Goal: Task Accomplishment & Management: Use online tool/utility

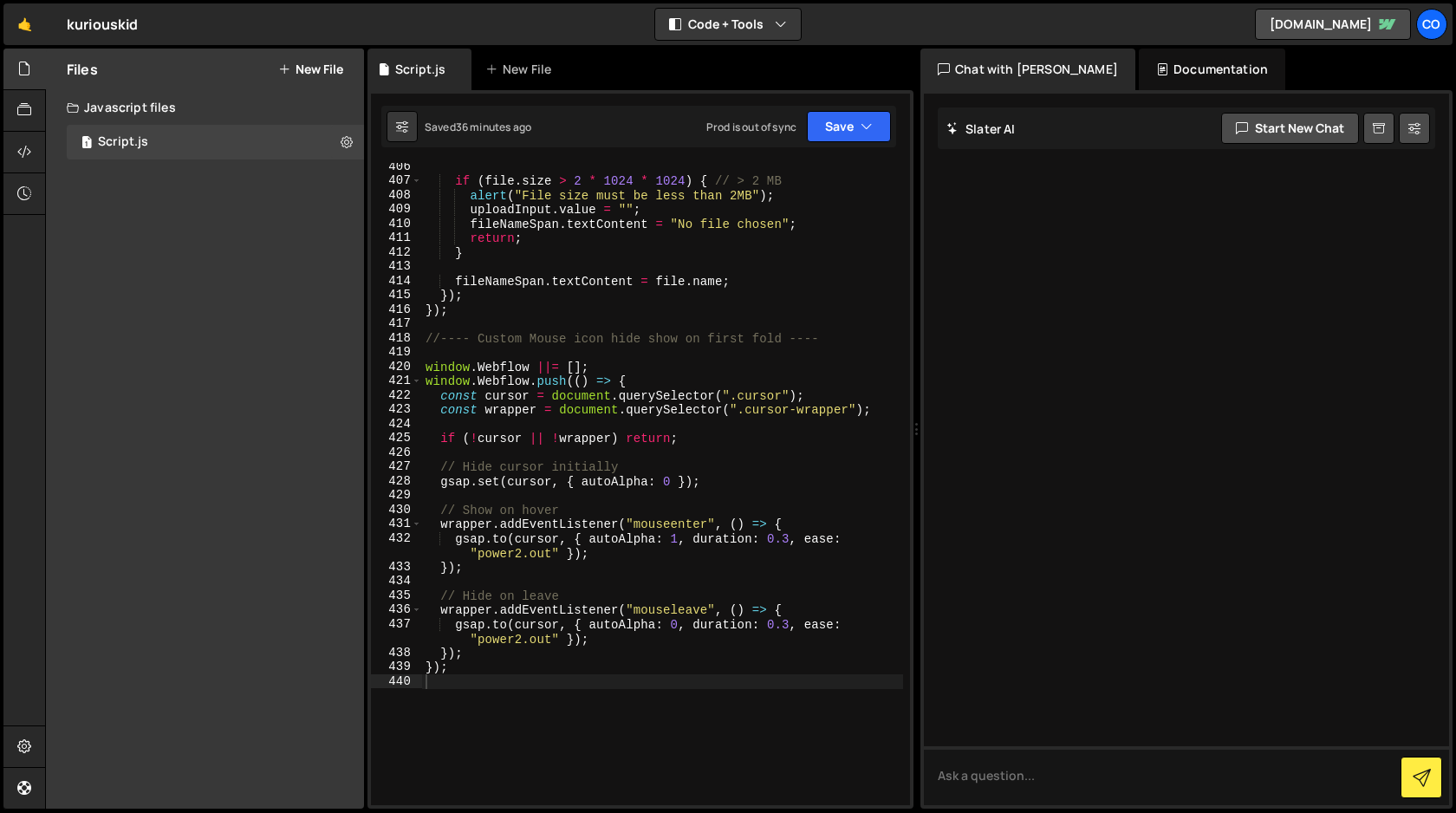
scroll to position [6110, 0]
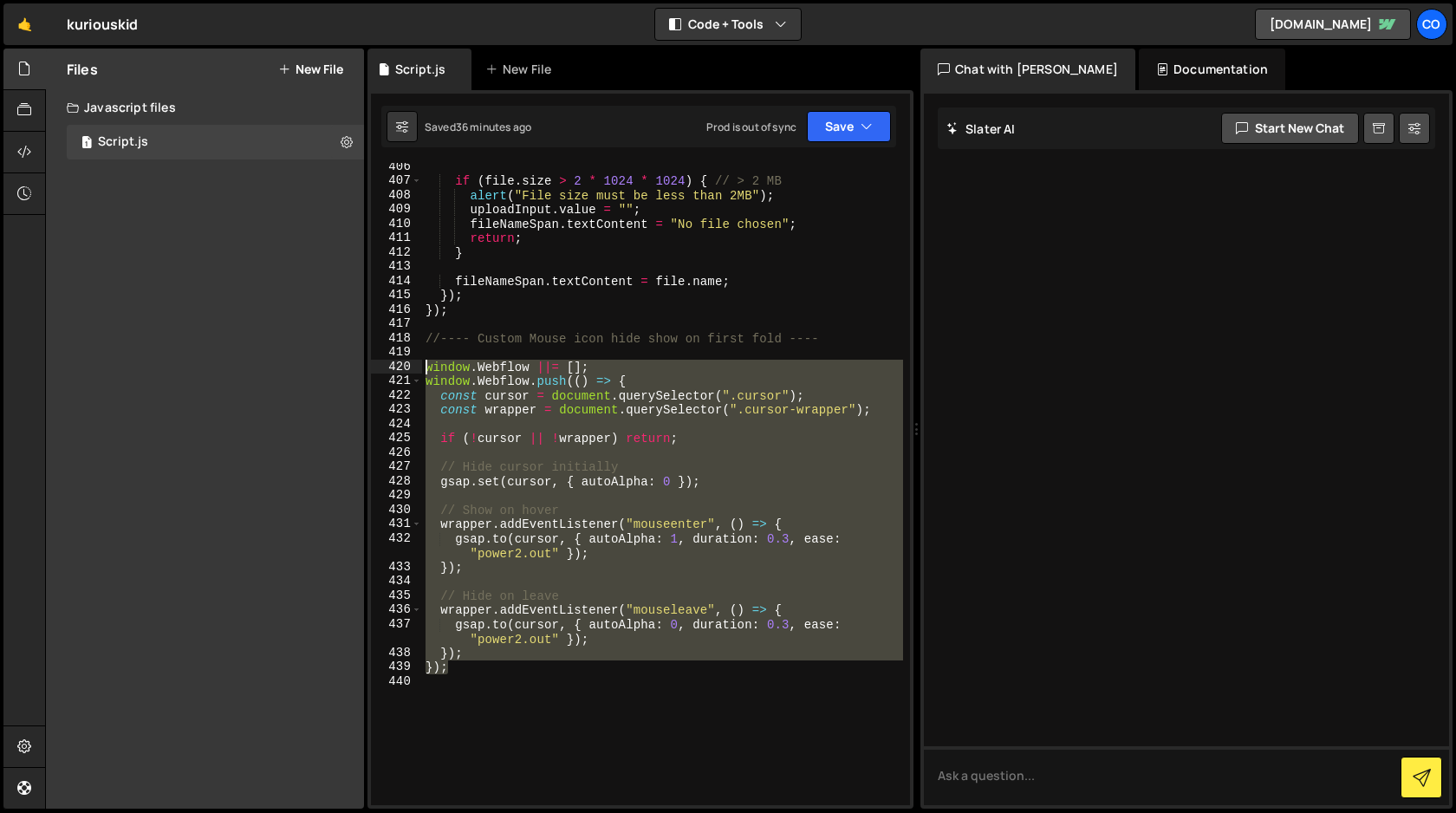
drag, startPoint x: 457, startPoint y: 671, endPoint x: 387, endPoint y: 373, distance: 306.1
click at [387, 373] on div "}); 406 407 408 409 410 411 412 413 414 415 416 417 418 419 420 421 422 423 424…" at bounding box center [640, 484] width 539 height 642
type textarea "window.Webflow ||= []; window.Webflow.push(() => {"
paste textarea
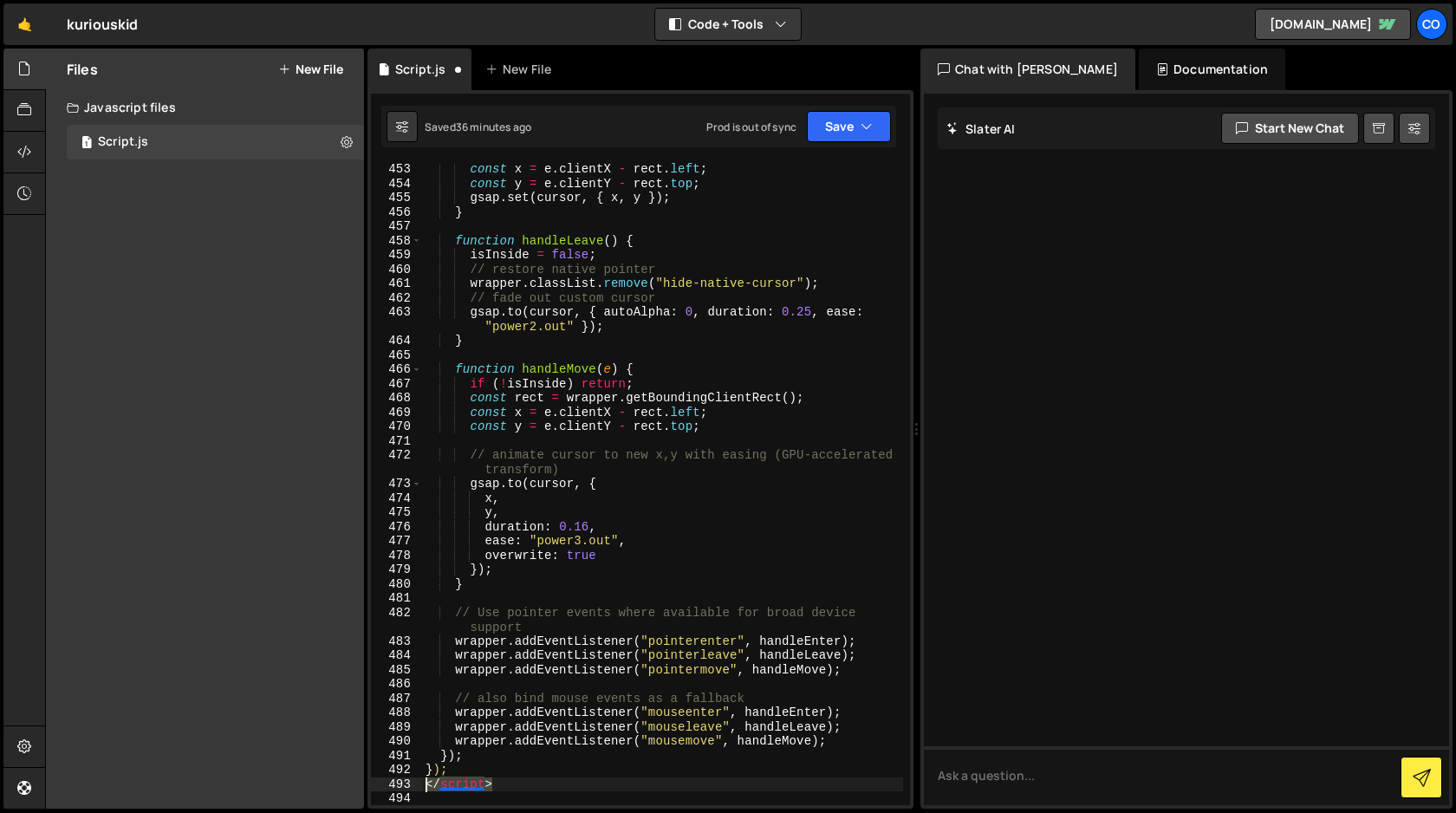
drag, startPoint x: 500, startPoint y: 781, endPoint x: 408, endPoint y: 777, distance: 92.1
click at [408, 777] on div "453 454 455 456 457 458 459 460 461 462 463 464 465 466 467 468 469 470 471 472…" at bounding box center [640, 484] width 539 height 642
type textarea "</script>"
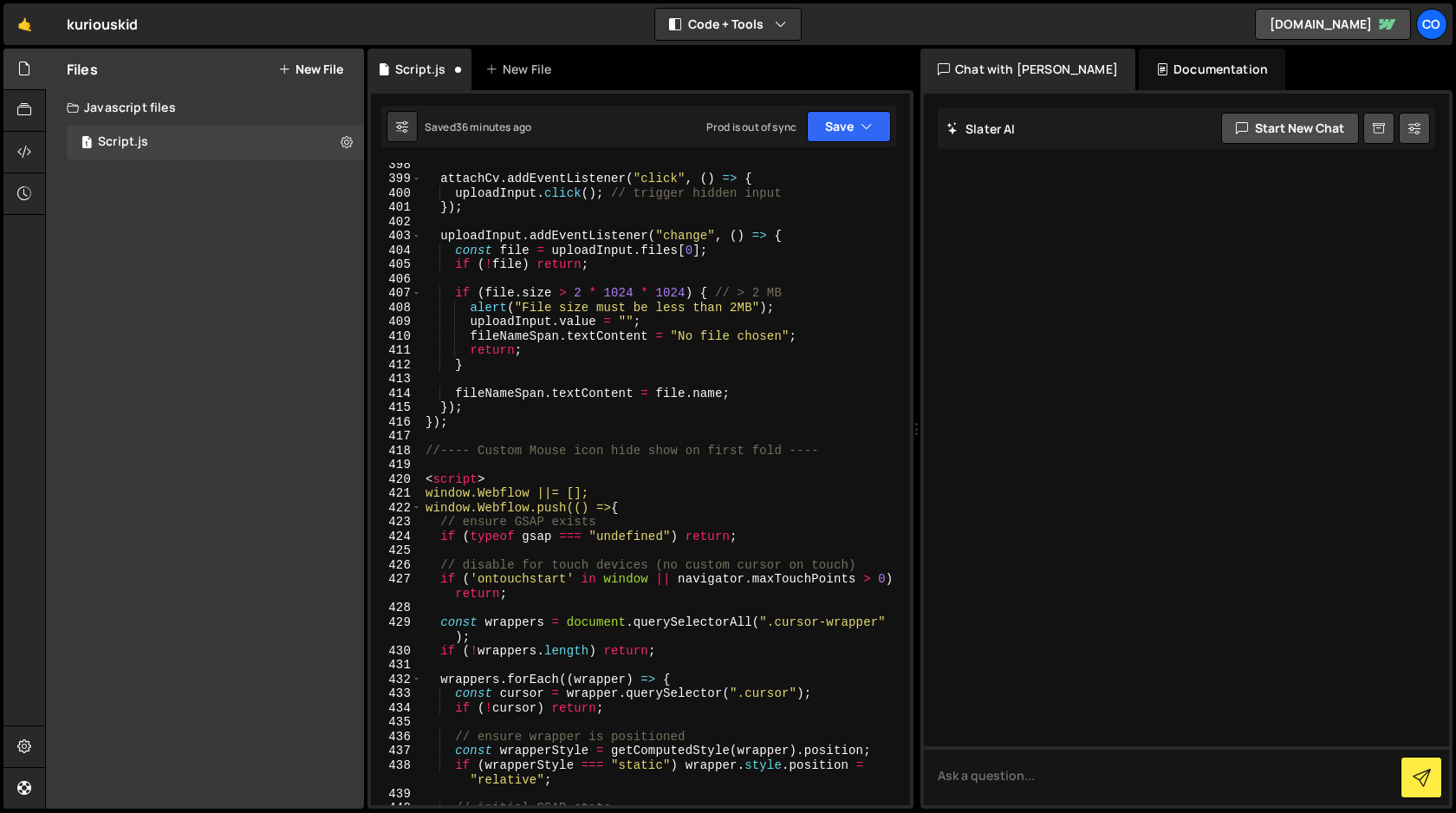
scroll to position [5964, 0]
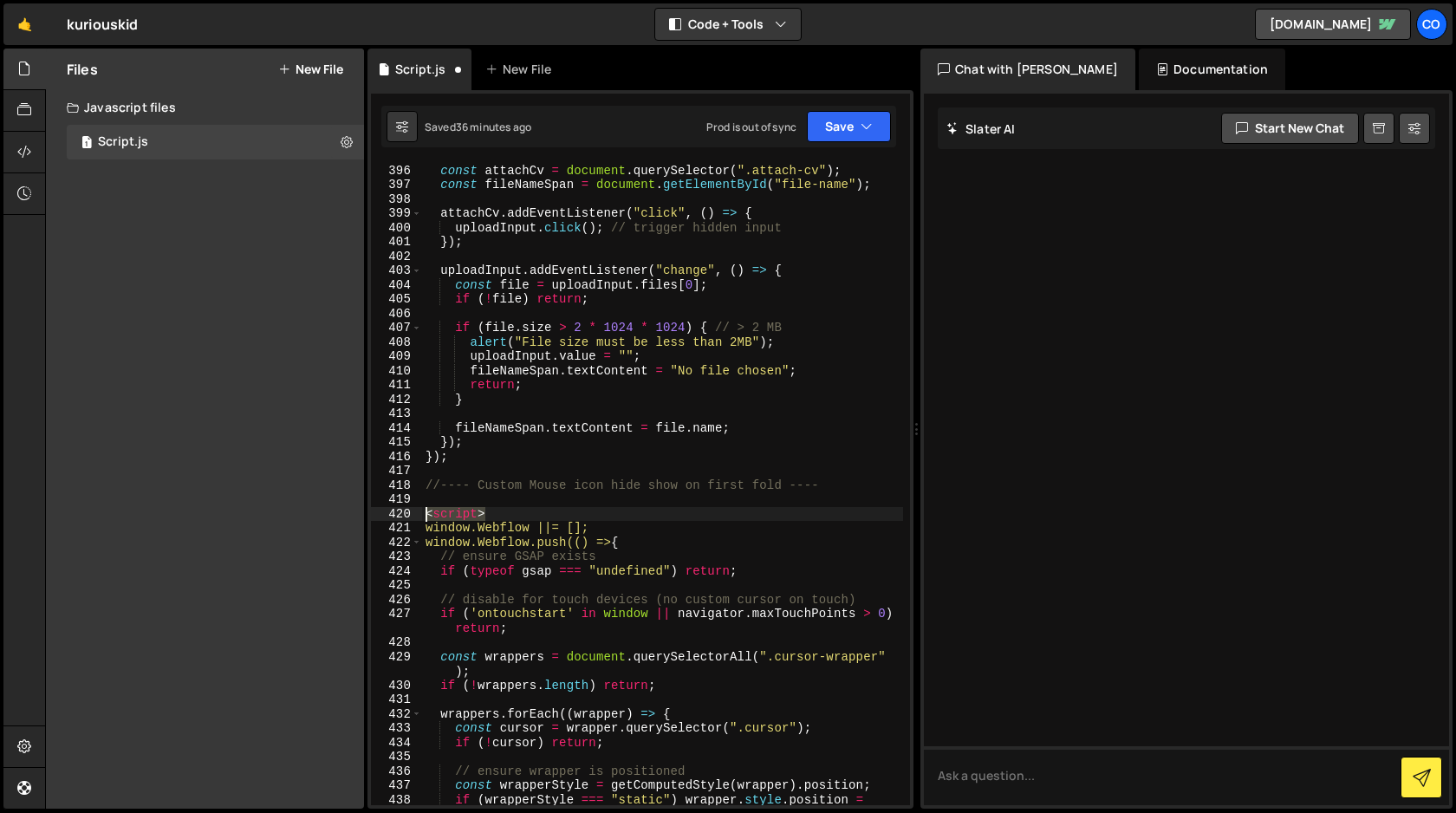
drag, startPoint x: 498, startPoint y: 514, endPoint x: 409, endPoint y: 514, distance: 89.0
click at [409, 514] on div "395 396 397 398 399 400 401 402 403 404 405 406 407 408 409 410 411 412 413 414…" at bounding box center [640, 484] width 539 height 642
type textarea "<script>"
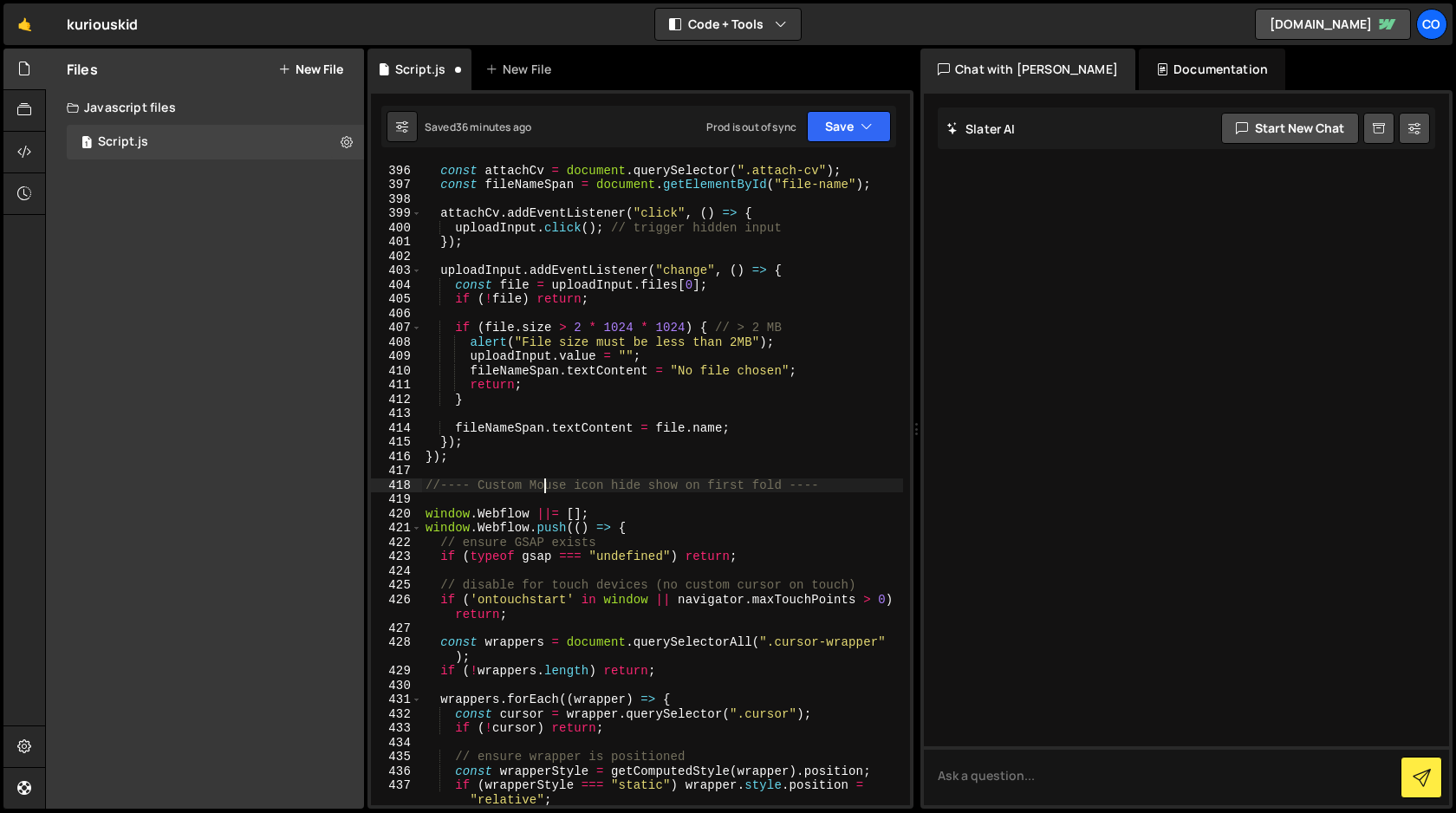
click at [541, 482] on div "const uploadInput = document . getElementById ( "resume-upload" ) ; const attac…" at bounding box center [663, 492] width 481 height 685
click at [581, 485] on div "const uploadInput = document . getElementById ( "resume-upload" ) ; const attac…" at bounding box center [663, 492] width 481 height 685
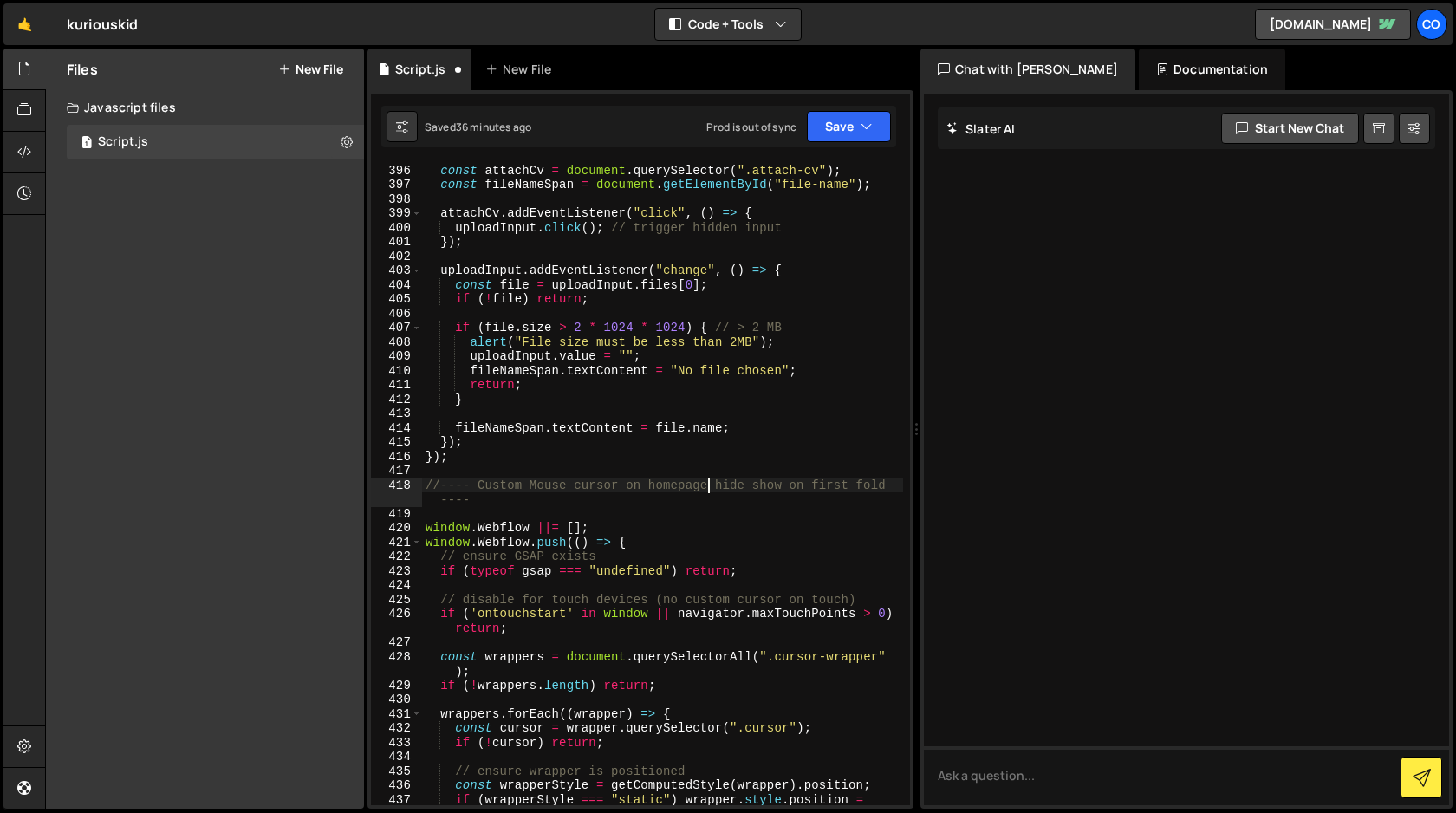
scroll to position [0, 20]
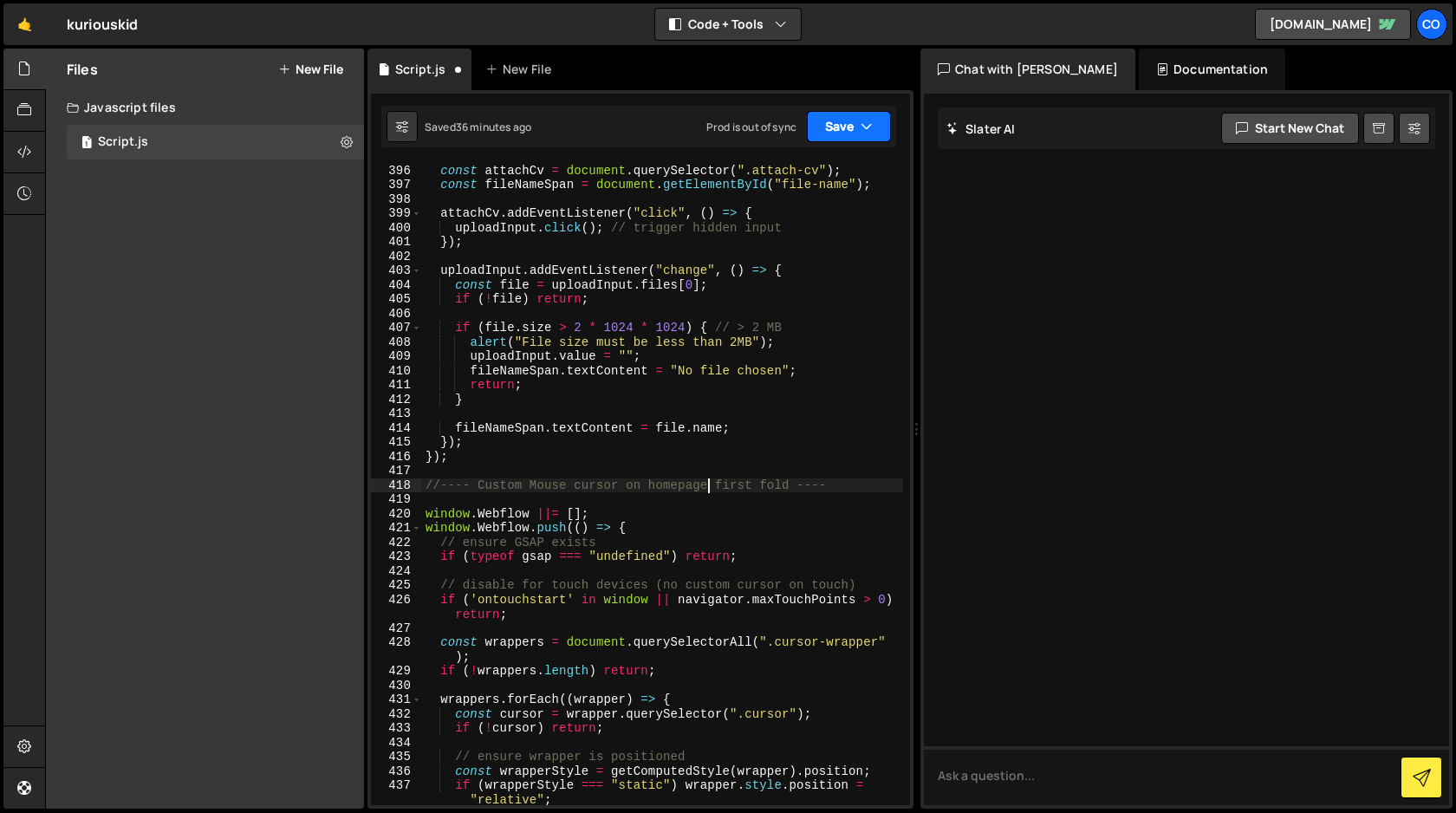
click at [829, 123] on button "Save" at bounding box center [849, 127] width 84 height 31
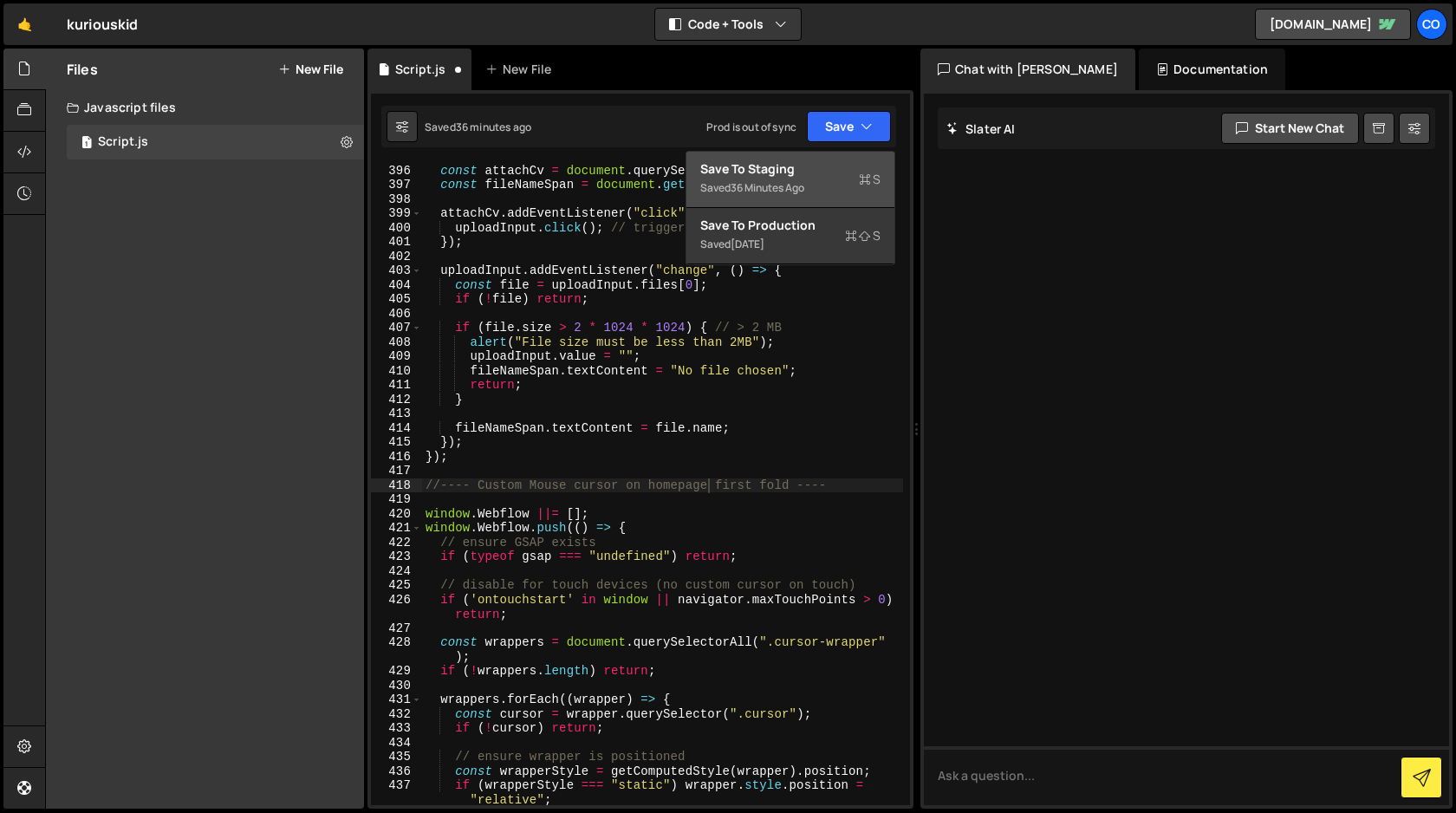
click at [813, 167] on div "Save to Staging S" at bounding box center [791, 169] width 181 height 17
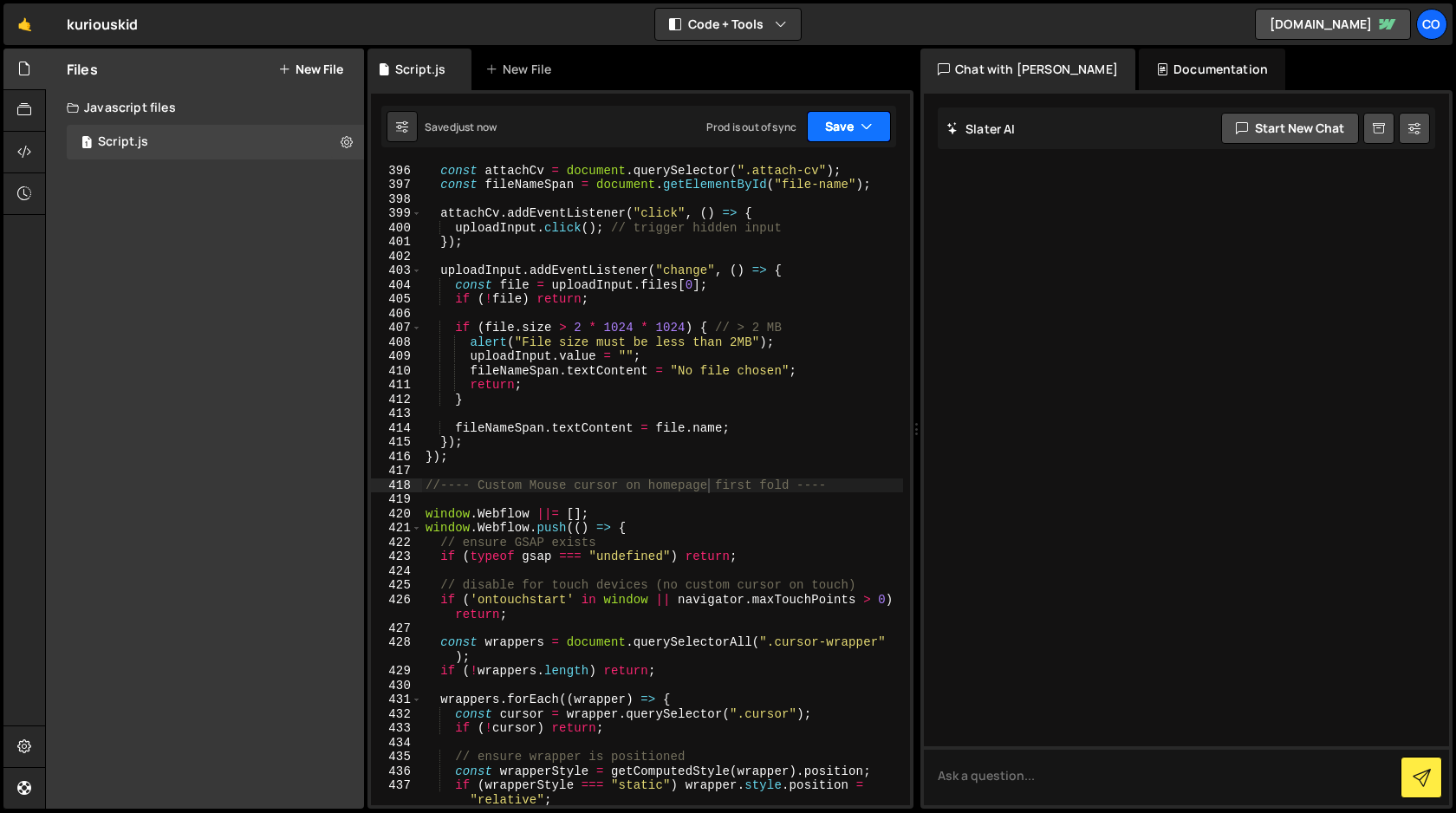
click at [838, 124] on button "Save" at bounding box center [849, 127] width 84 height 31
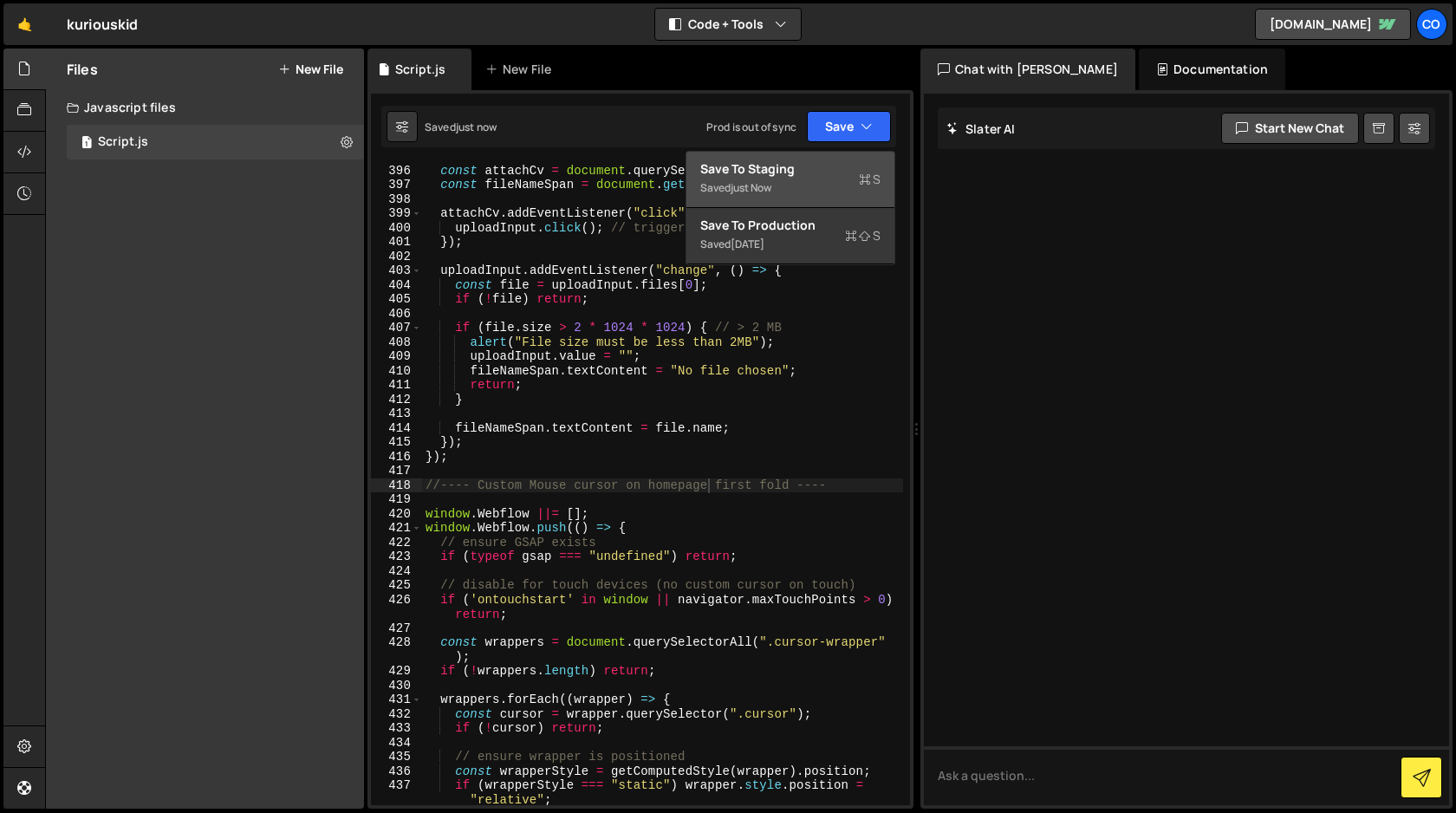
click at [804, 175] on div "Save to Staging S" at bounding box center [791, 169] width 181 height 17
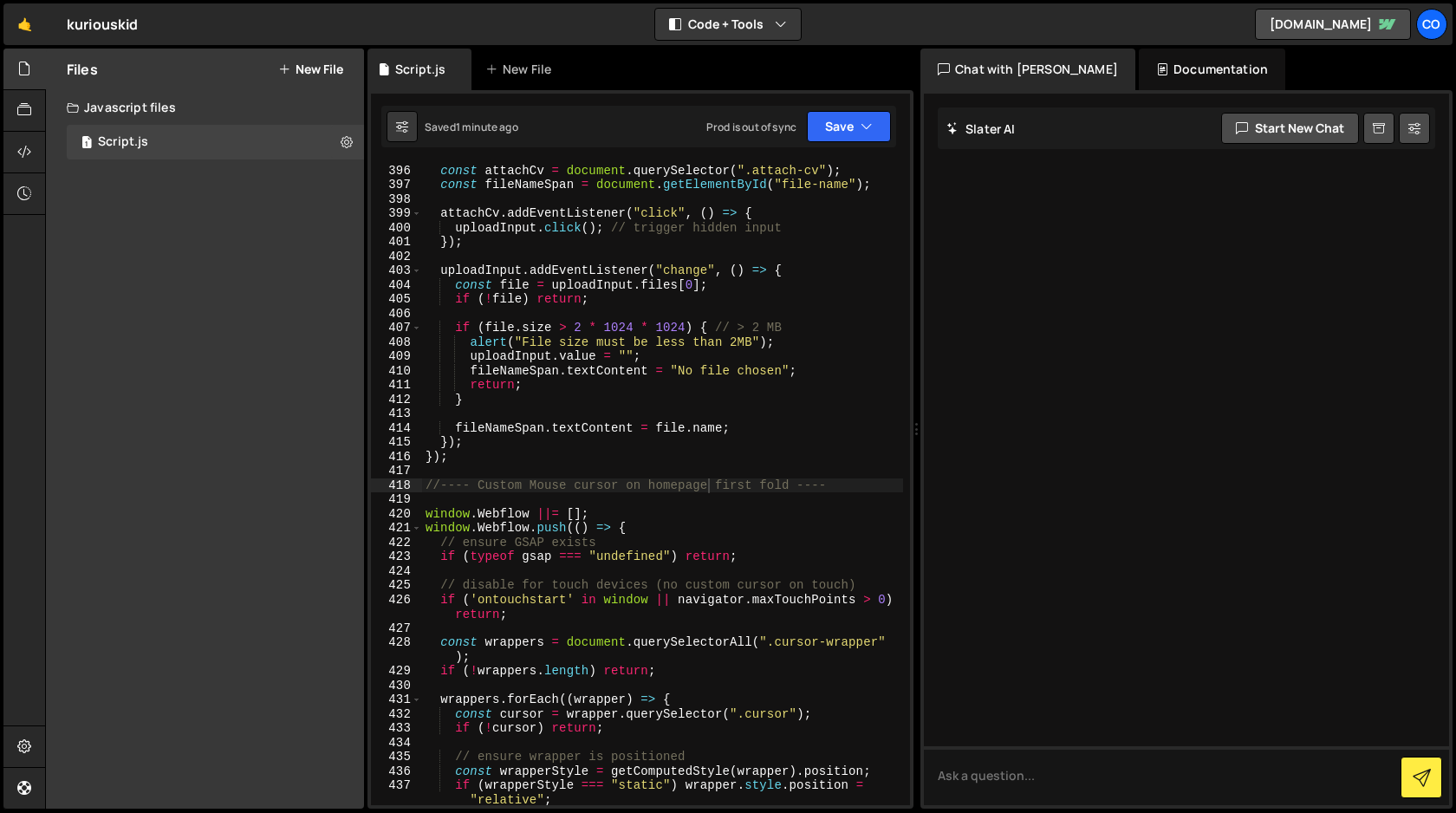
click at [635, 512] on div "const uploadInput = document . getElementById ( "resume-upload" ) ; const attac…" at bounding box center [663, 492] width 481 height 685
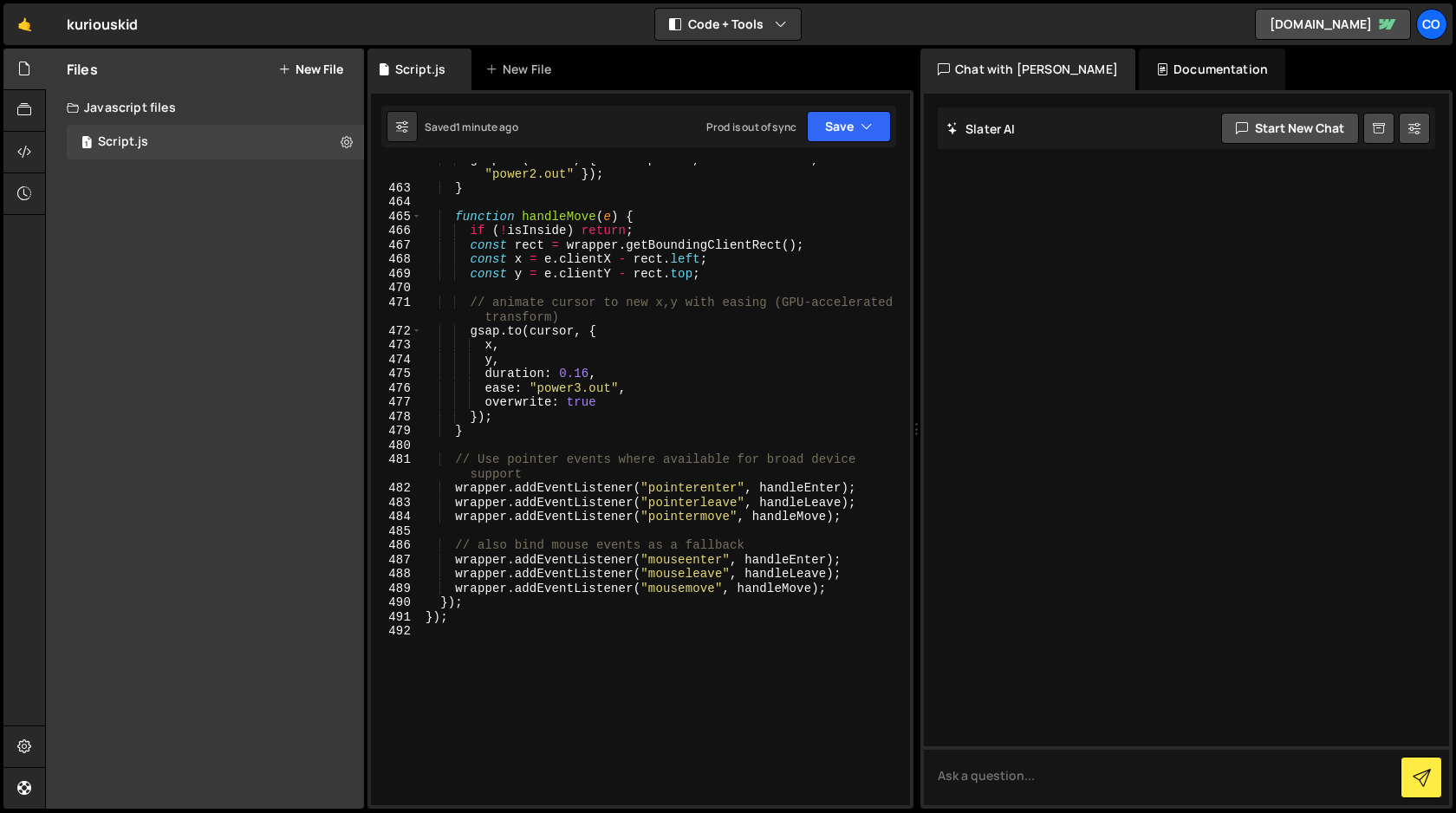
scroll to position [6977, 0]
click at [844, 126] on button "Save" at bounding box center [849, 127] width 84 height 31
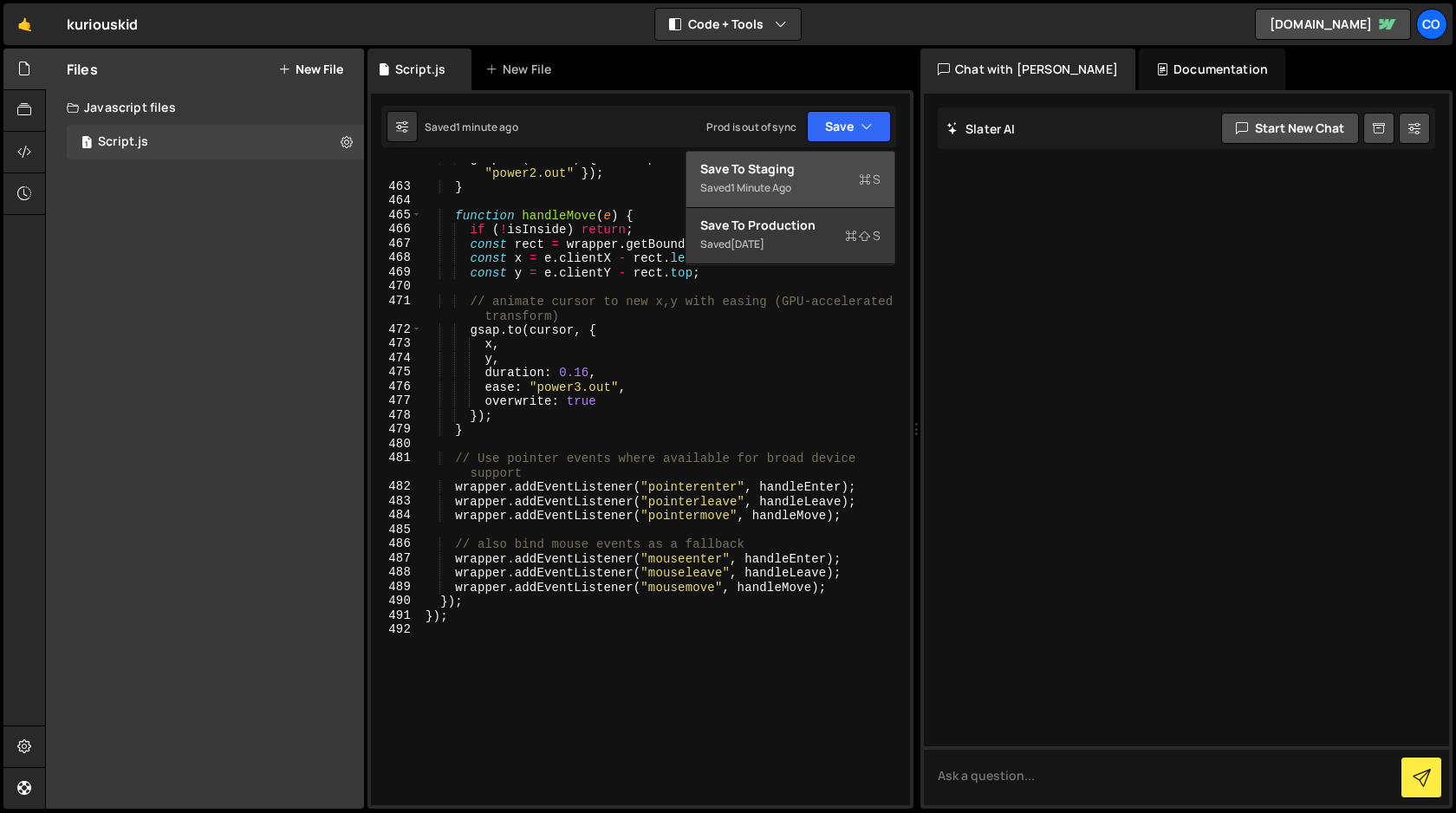
click at [812, 175] on div "Save to Staging S" at bounding box center [791, 169] width 181 height 17
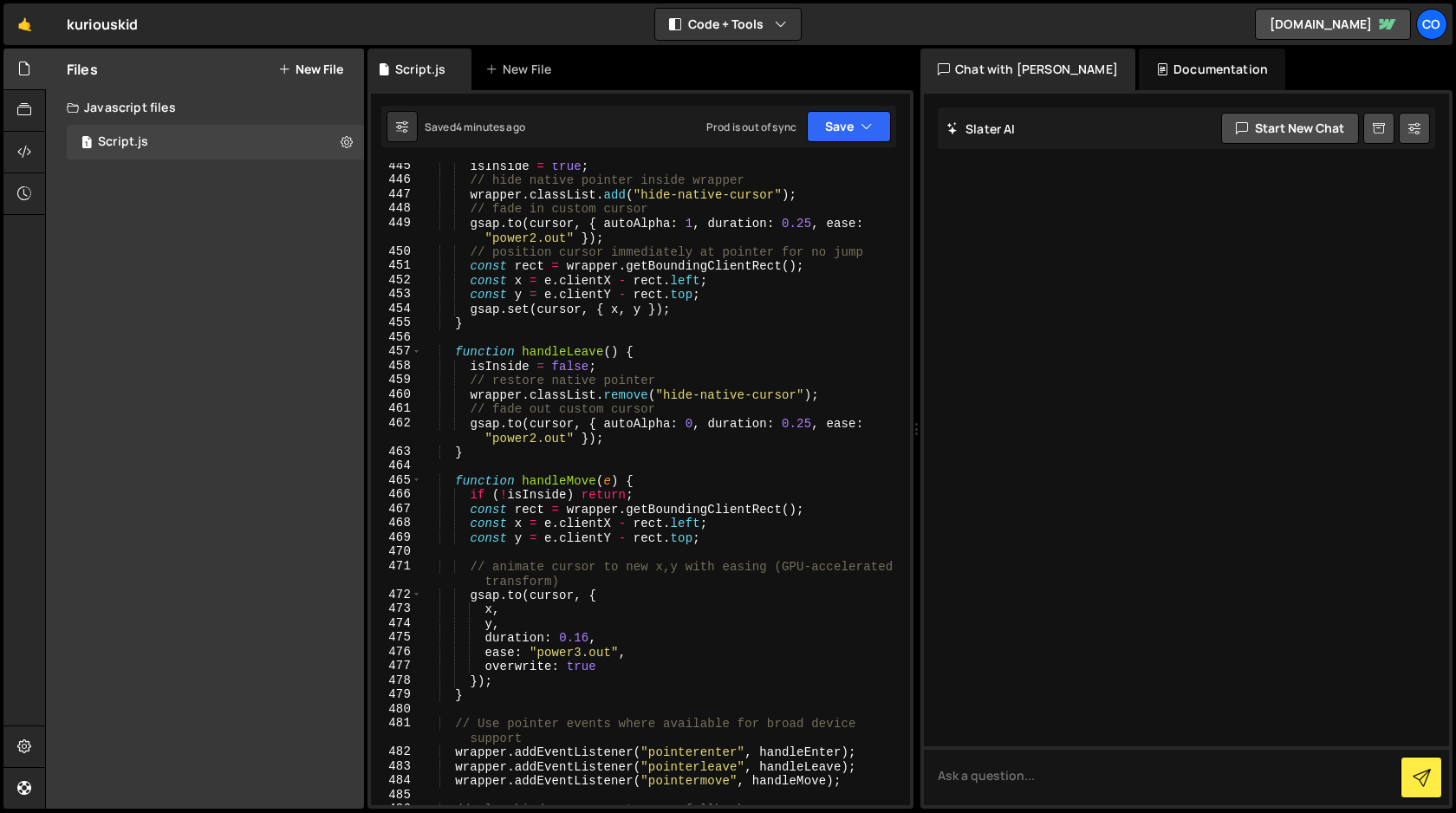
scroll to position [6712, 0]
click at [692, 419] on div "isInside = true ; // hide native pointer inside wrapper wrapper . classList . a…" at bounding box center [663, 494] width 481 height 671
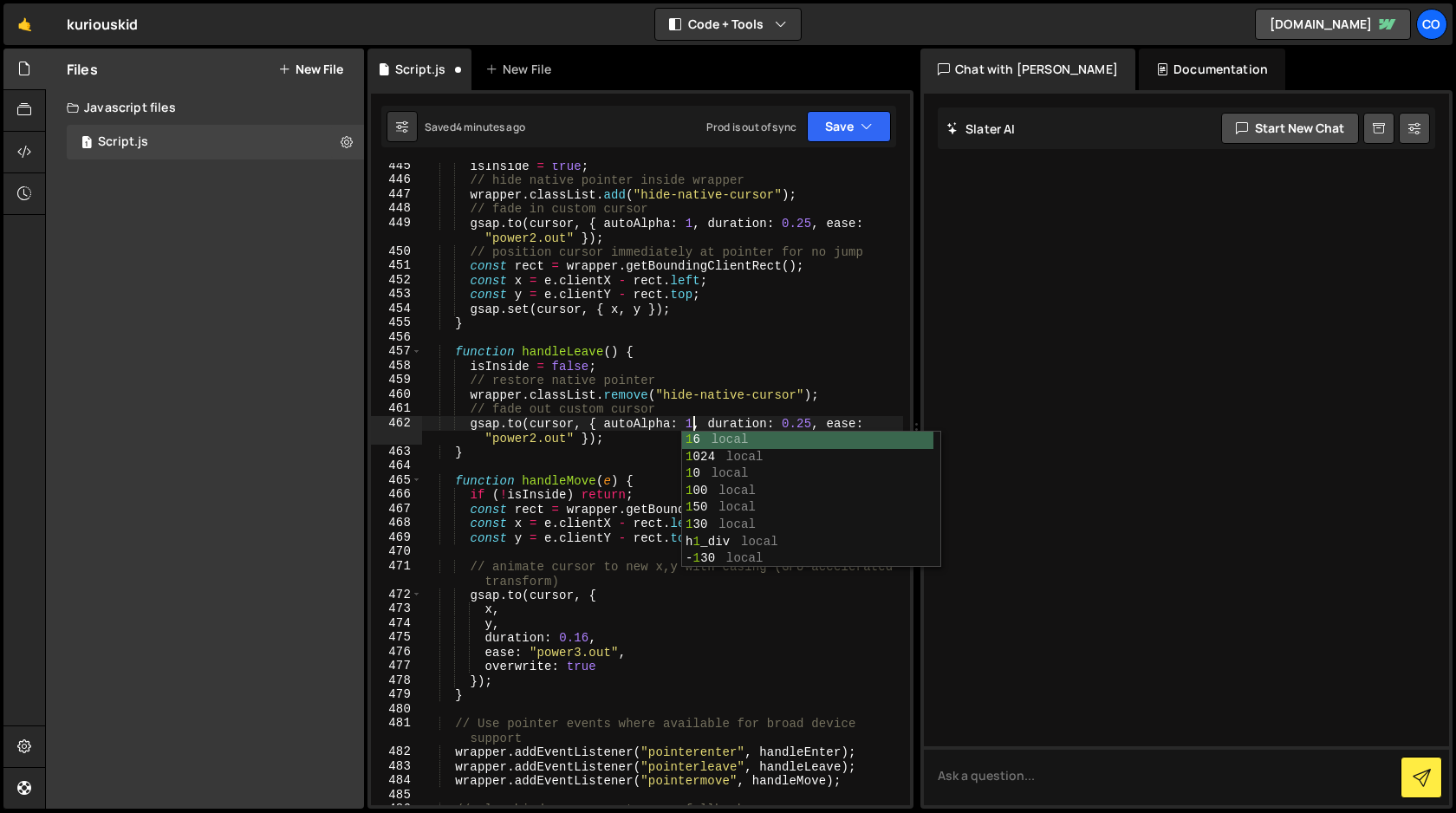
scroll to position [0, 18]
click at [852, 129] on button "Save" at bounding box center [849, 127] width 84 height 31
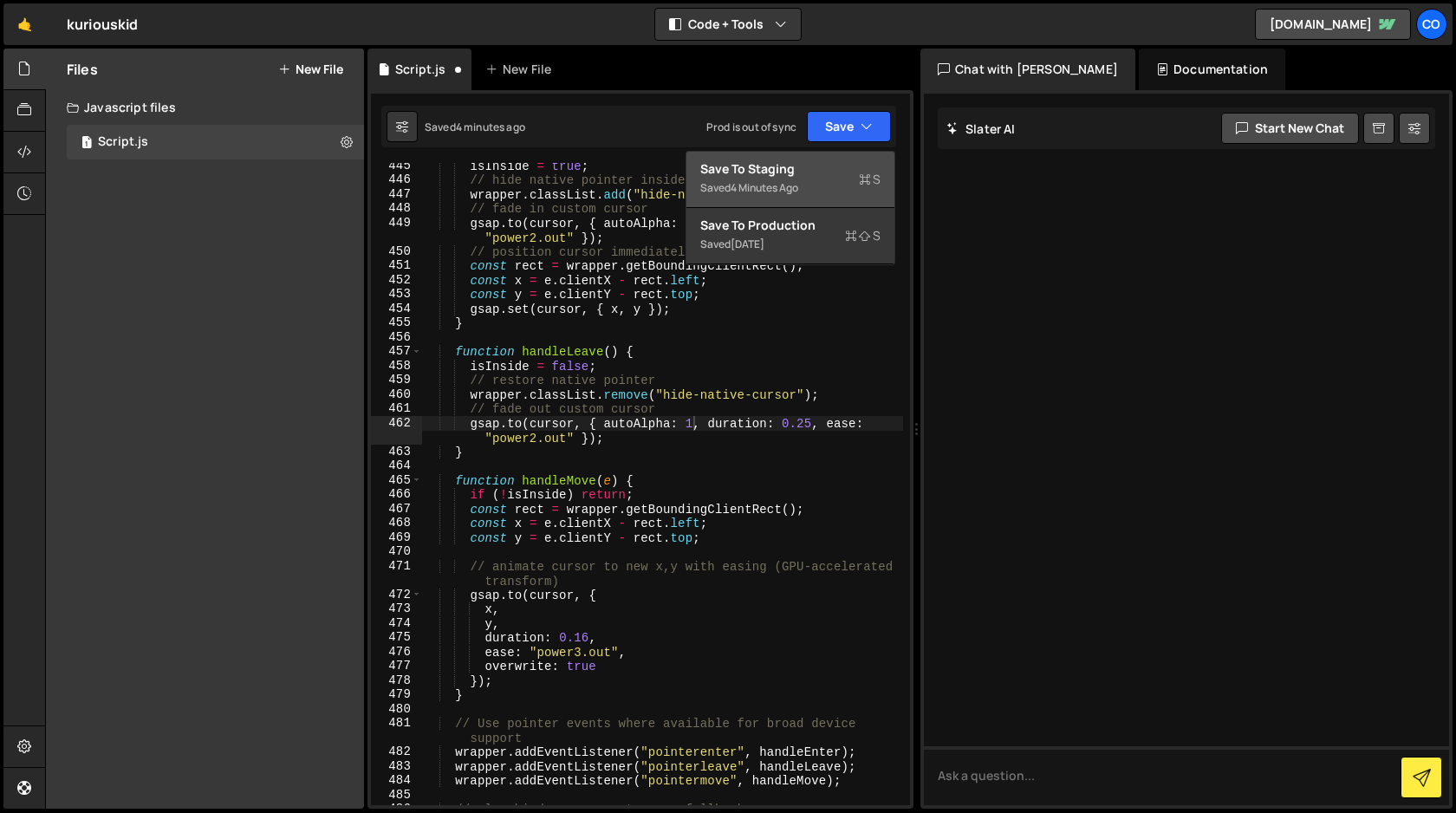
click at [815, 166] on div "Save to Staging S" at bounding box center [791, 169] width 181 height 17
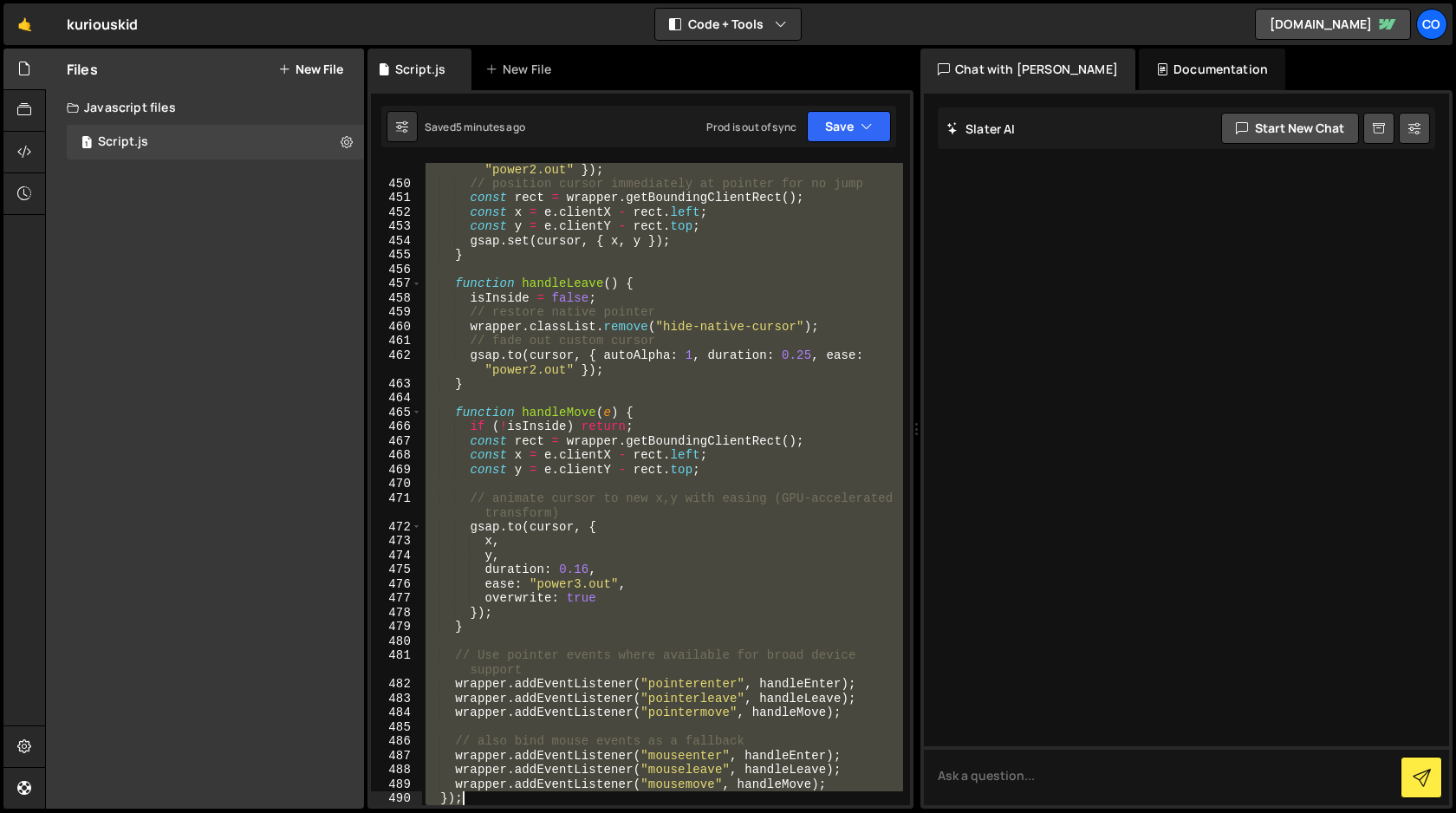
scroll to position [6809, 0]
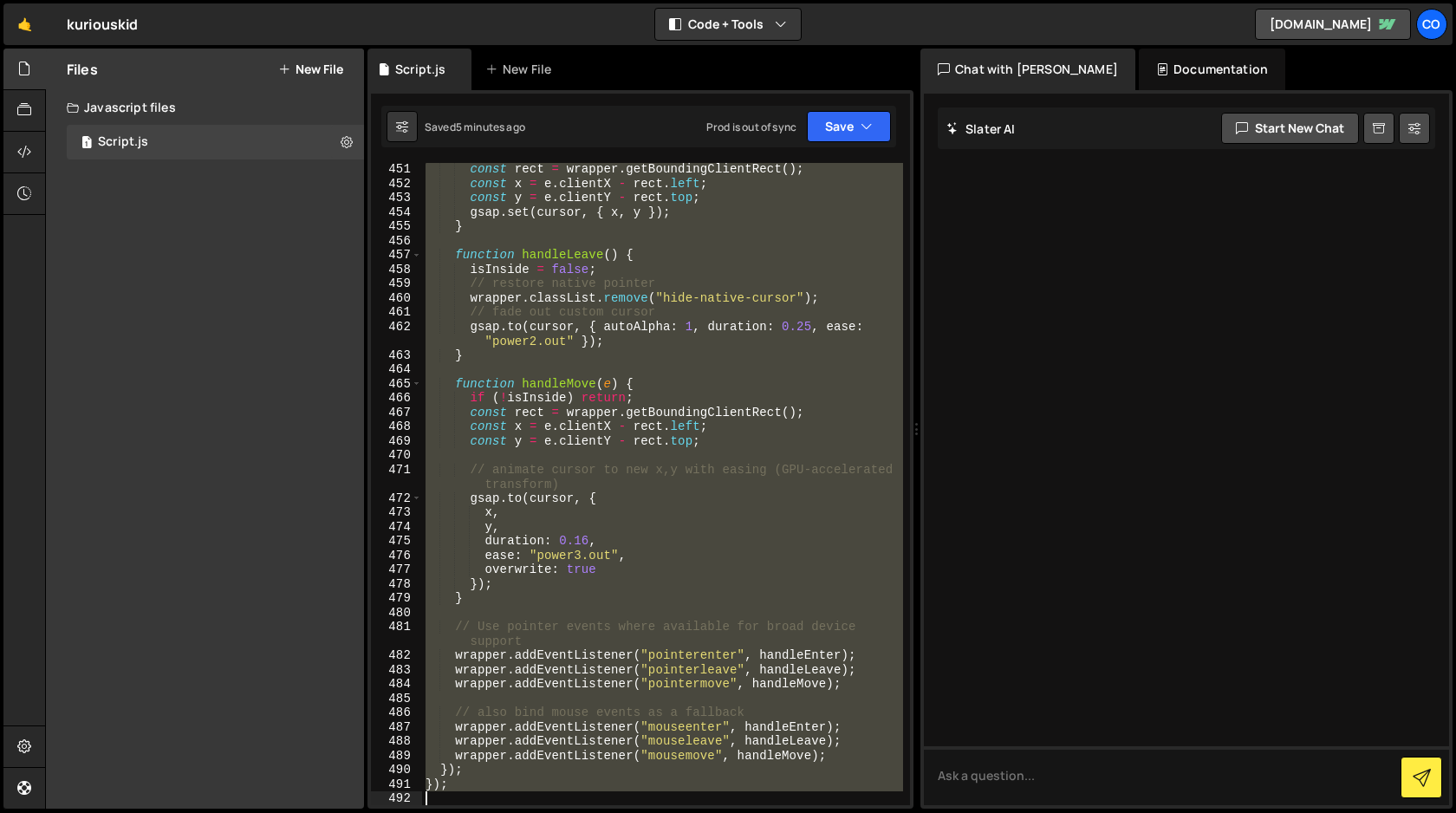
drag, startPoint x: 423, startPoint y: 344, endPoint x: 622, endPoint y: 805, distance: 502.1
click at [622, 805] on div "1 Type cmd + s to save your Javascript file. הההההההההההההההההההההההההההההההההה…" at bounding box center [640, 449] width 546 height 718
type textarea "});"
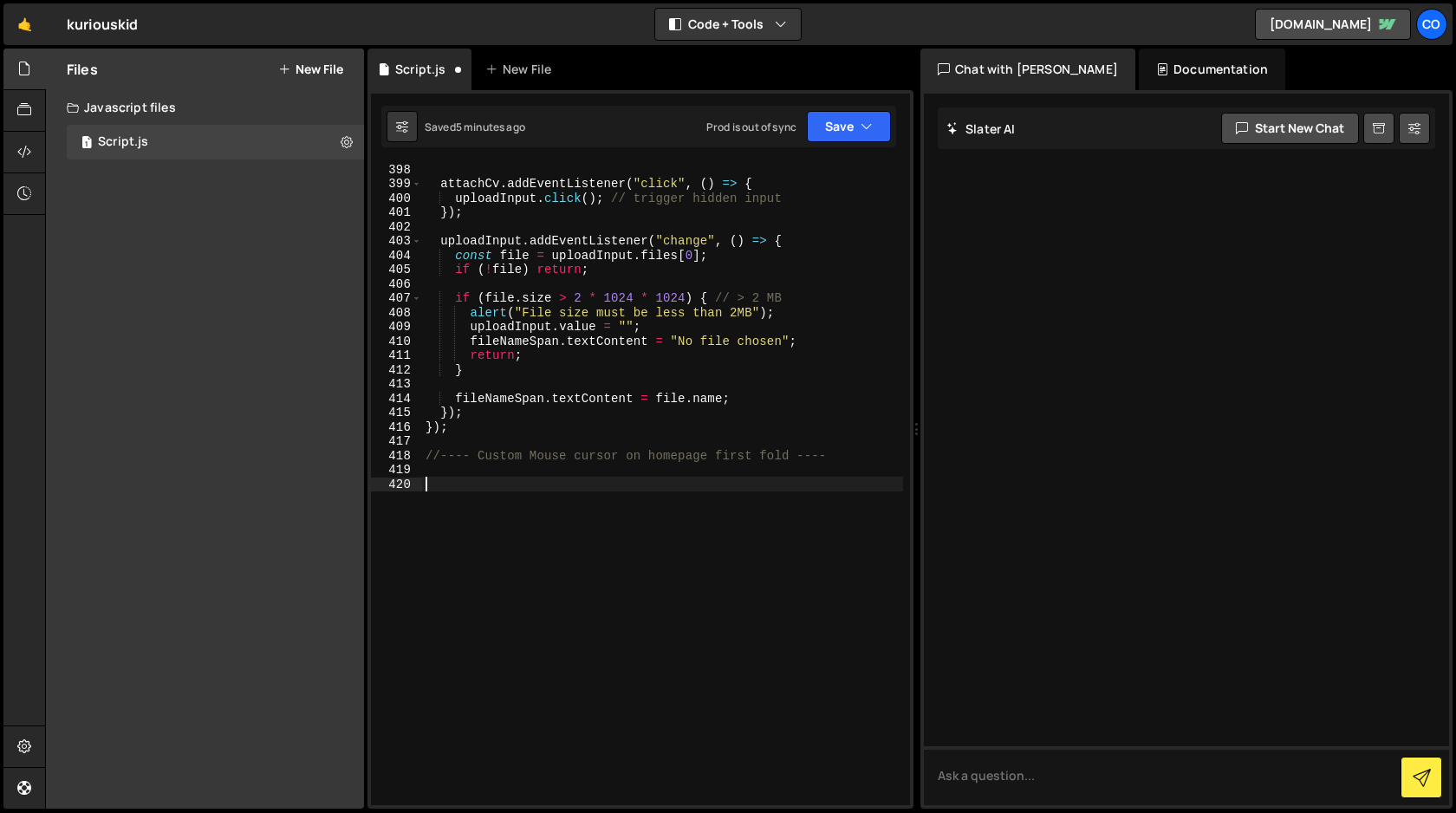
scroll to position [5993, 0]
paste textarea "</script>"
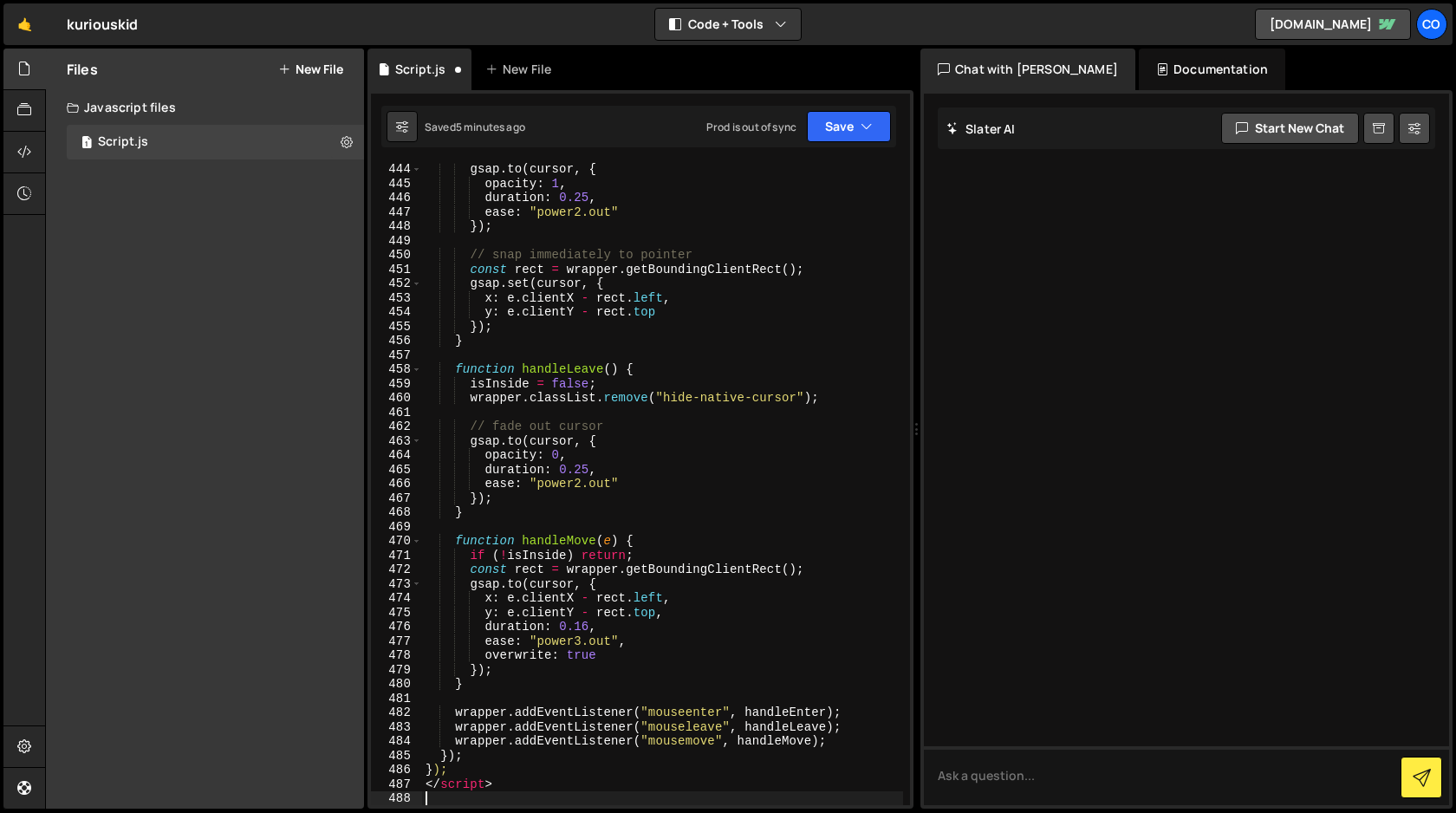
type textarea "</script>"
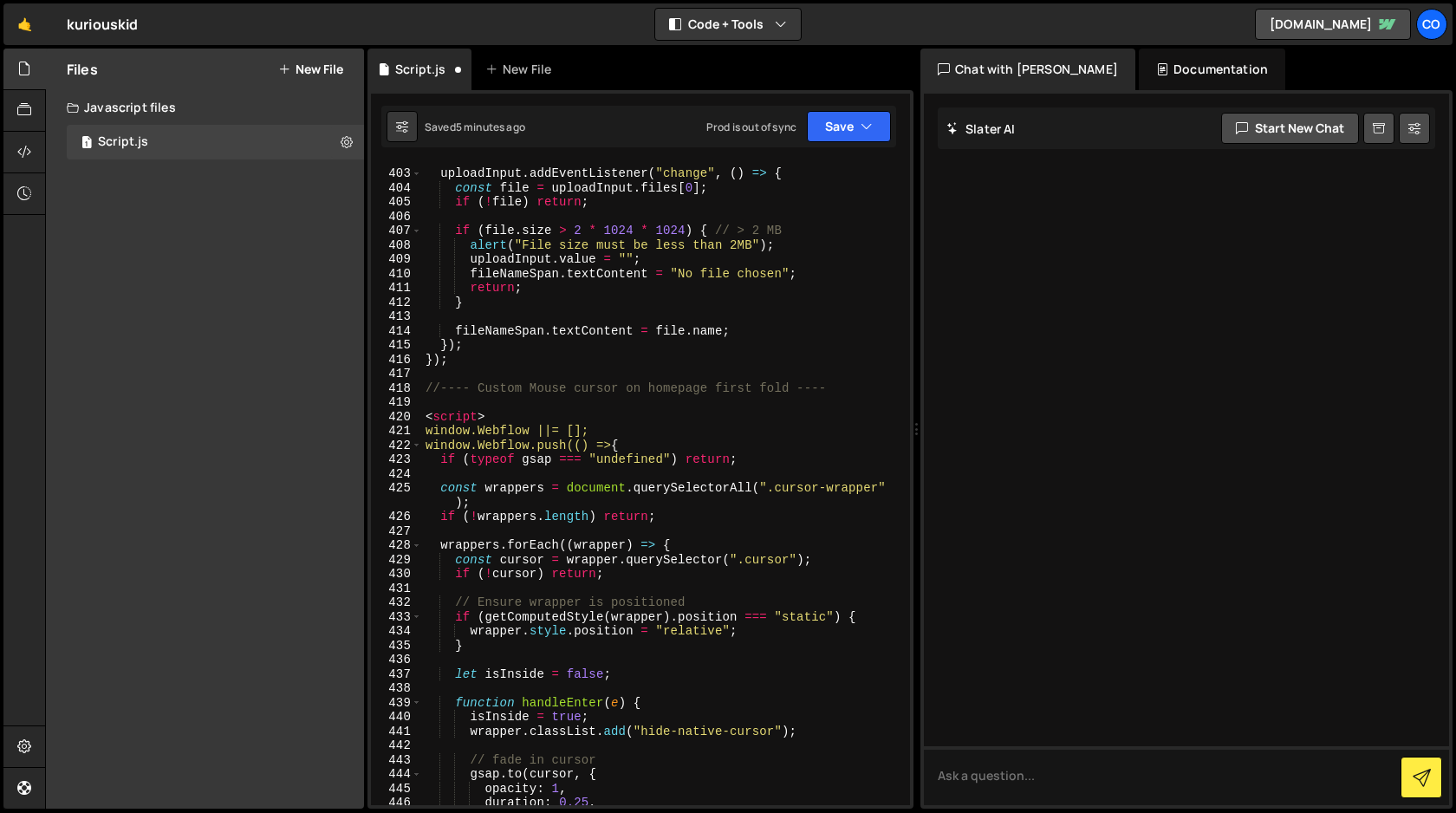
scroll to position [6058, 0]
drag, startPoint x: 497, startPoint y: 416, endPoint x: 420, endPoint y: 415, distance: 77.0
click at [420, 415] on div "}); 402 403 404 405 406 407 408 409 410 411 412 413 414 415 416 417 418 419 420…" at bounding box center [640, 484] width 539 height 642
type textarea "<script>"
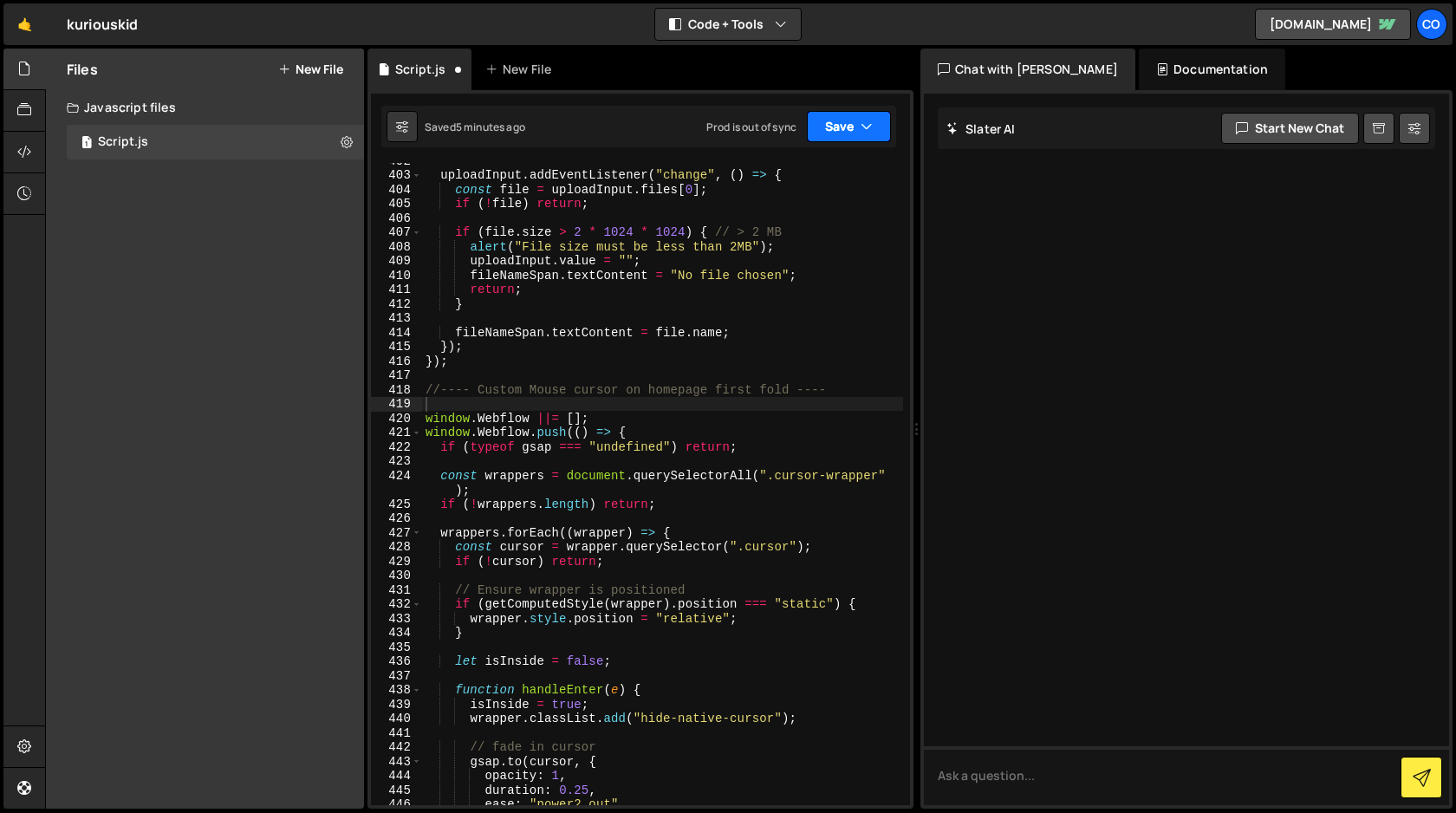
click at [845, 124] on button "Save" at bounding box center [849, 127] width 84 height 31
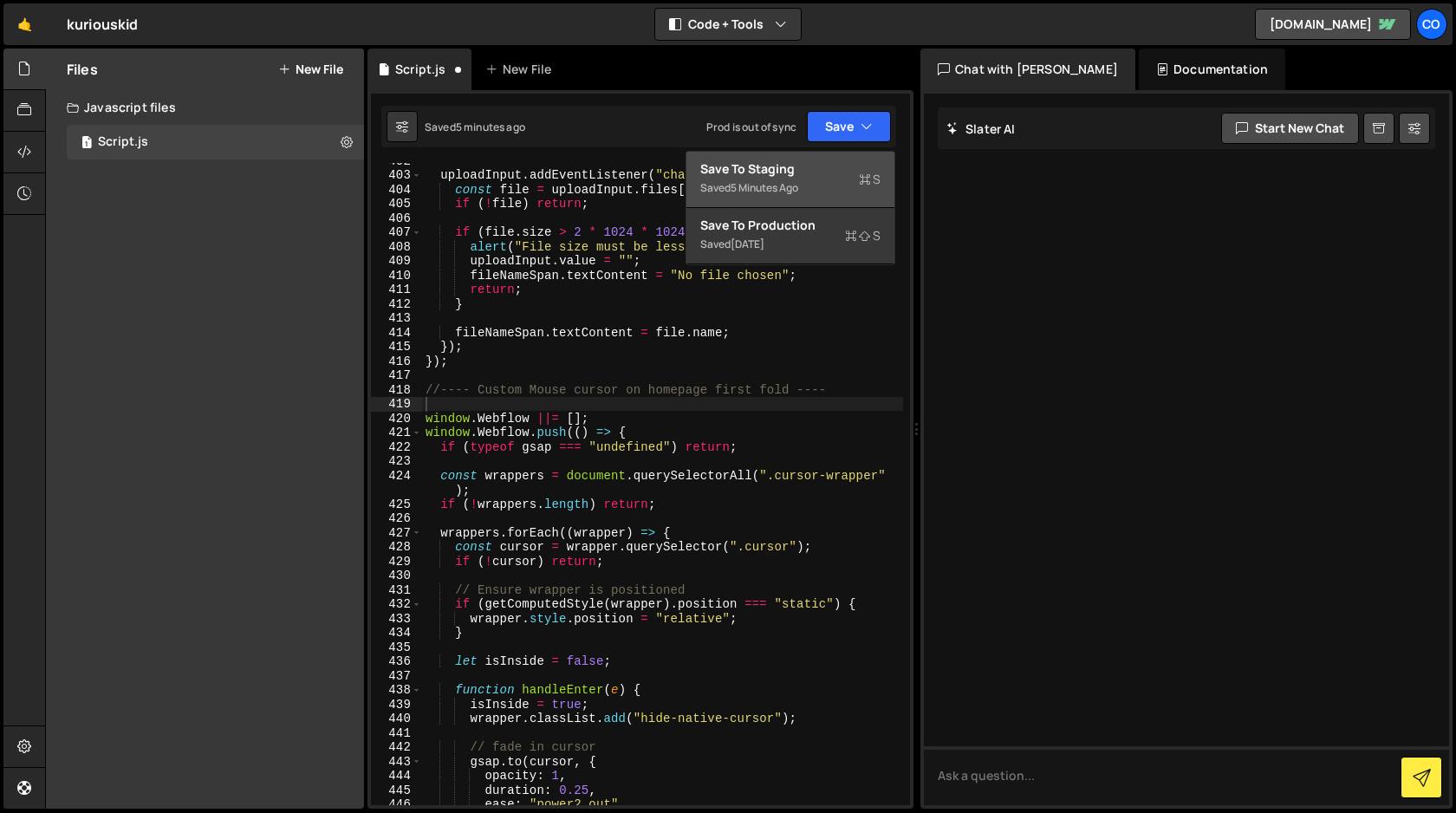
click at [826, 169] on div "Save to Staging S" at bounding box center [791, 169] width 181 height 17
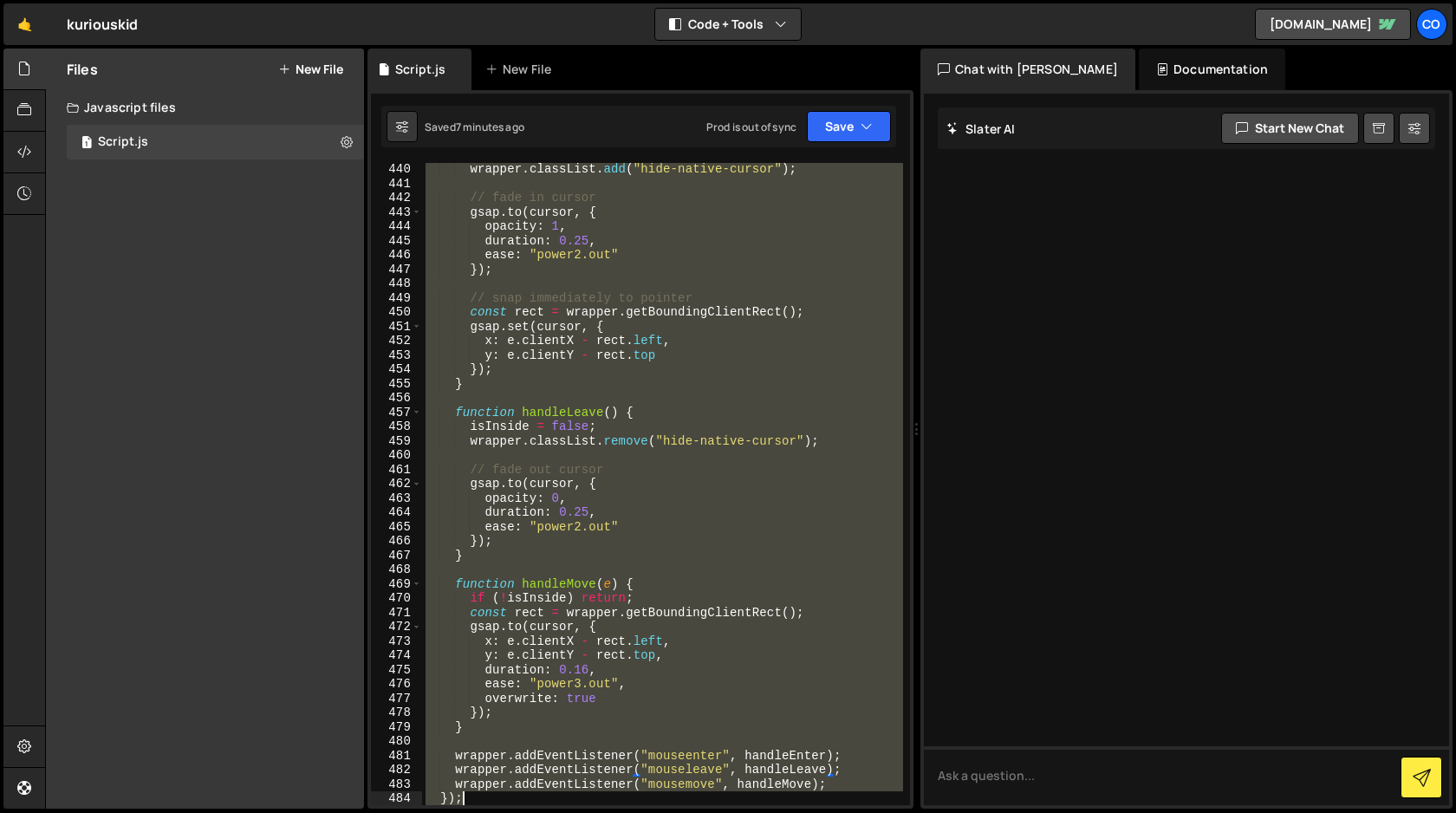
scroll to position [6637, 0]
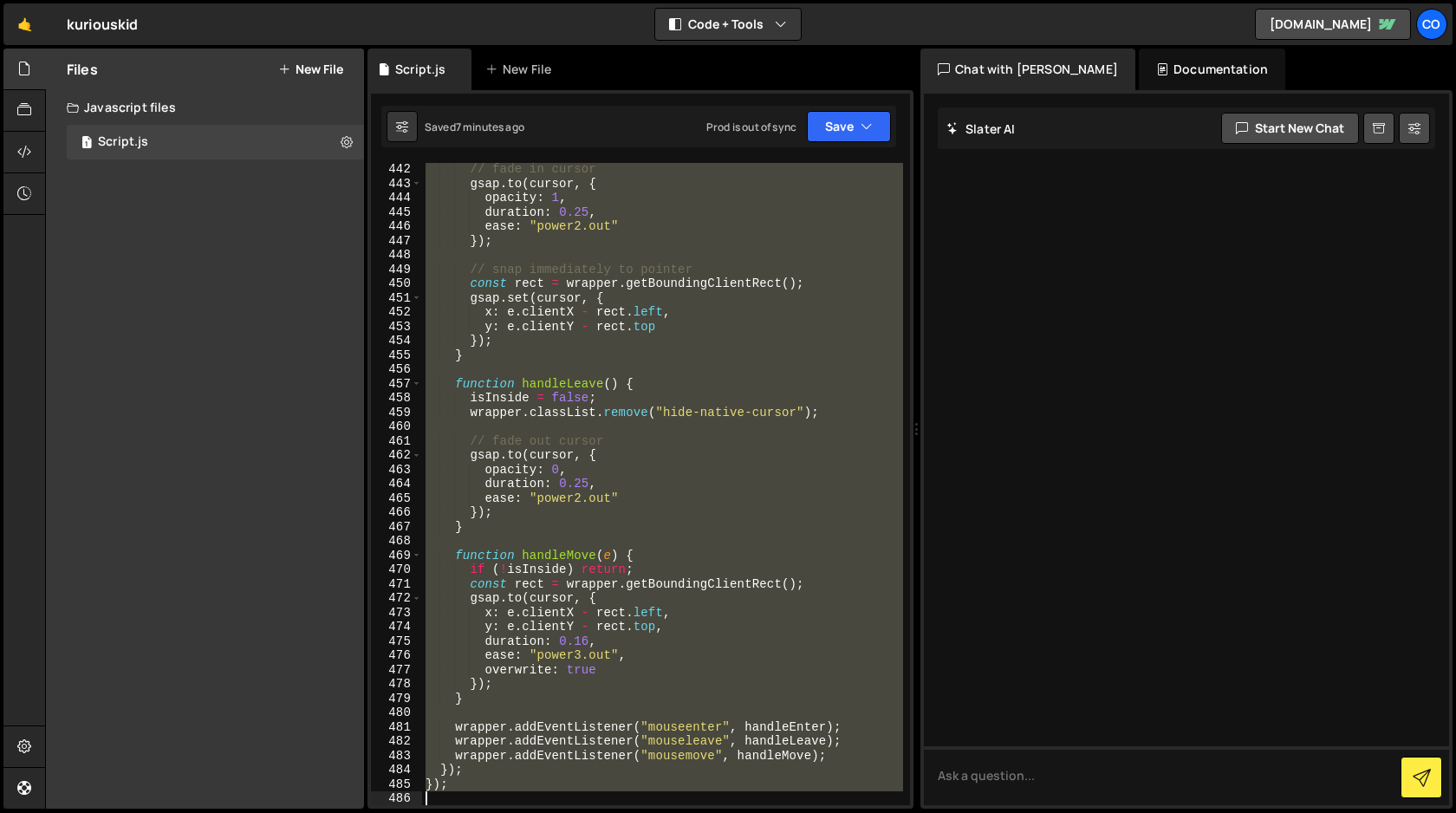
drag, startPoint x: 424, startPoint y: 316, endPoint x: 642, endPoint y: 812, distance: 541.8
click at [642, 812] on div "Hold on a sec... Are you certain you wish to leave this page? Any changes you'v…" at bounding box center [728, 406] width 1456 height 813
type textarea "});"
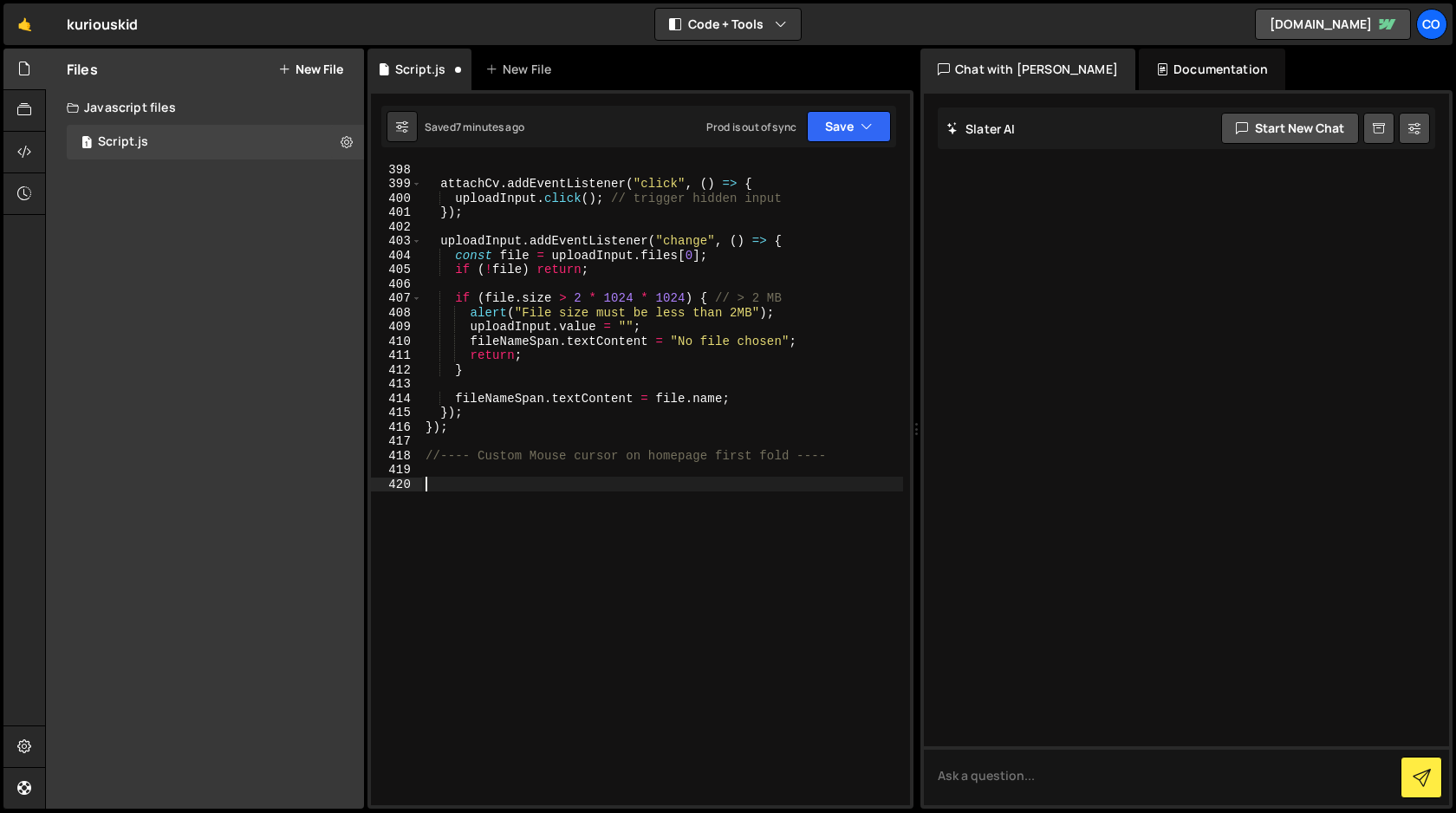
scroll to position [5993, 0]
paste textarea "</script>"
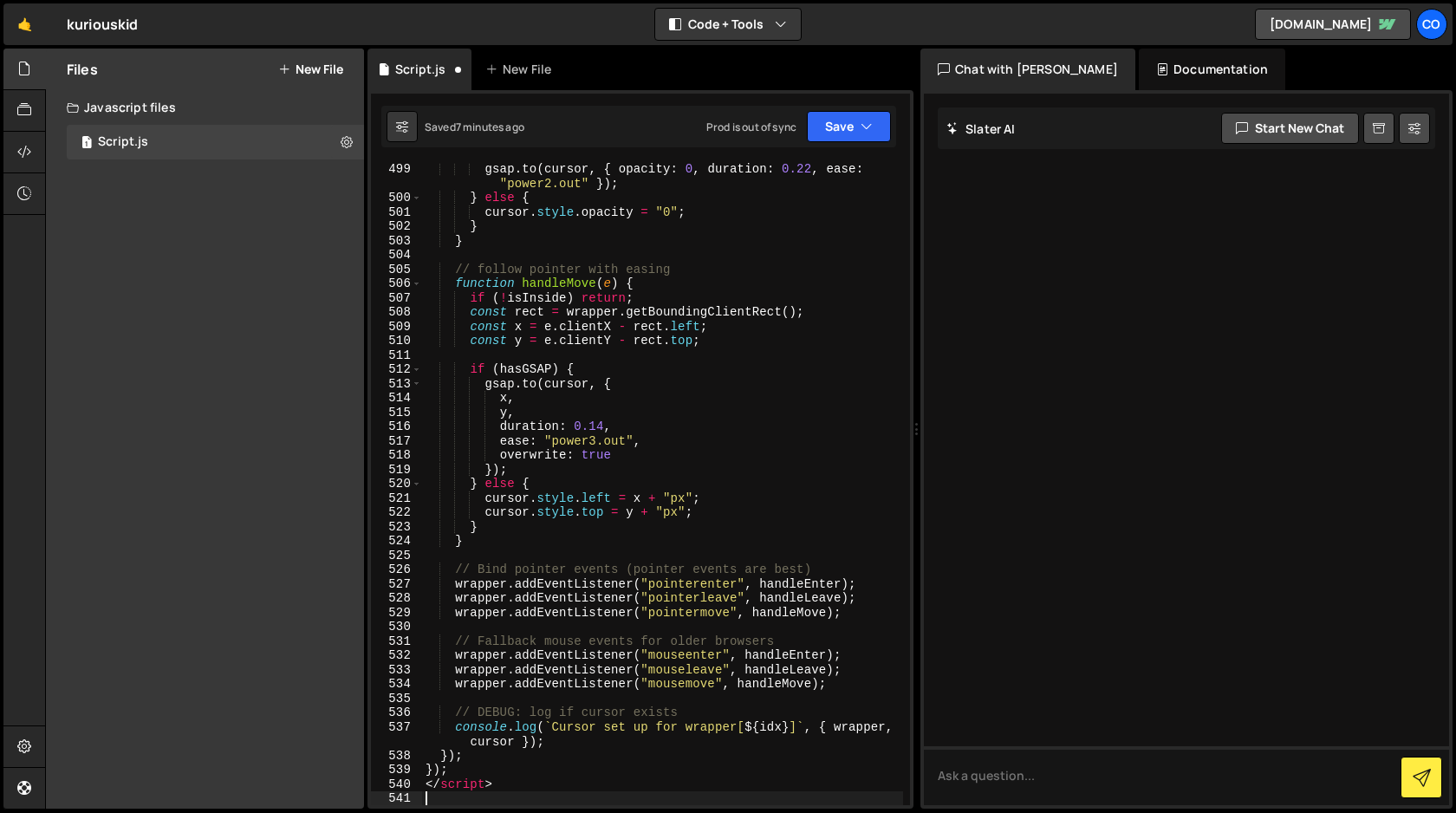
scroll to position [7524, 0]
click at [513, 779] on div "gsap . to ( cursor , { opacity : 0 , duration : 0.22 , ease : "power2.out" }) ;…" at bounding box center [663, 505] width 481 height 685
type textarea "</script>"
type textarea "<"
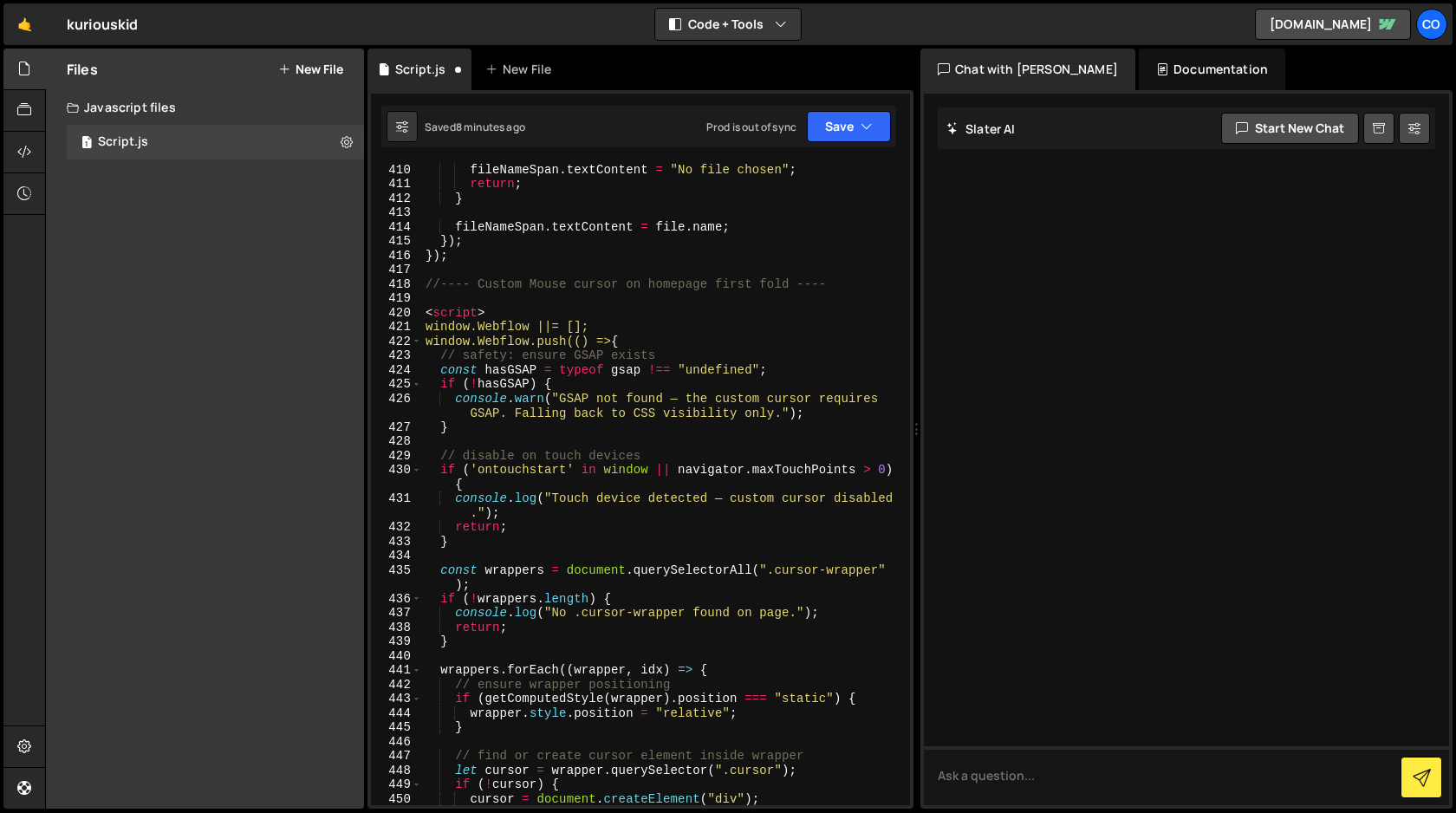
scroll to position [6157, 0]
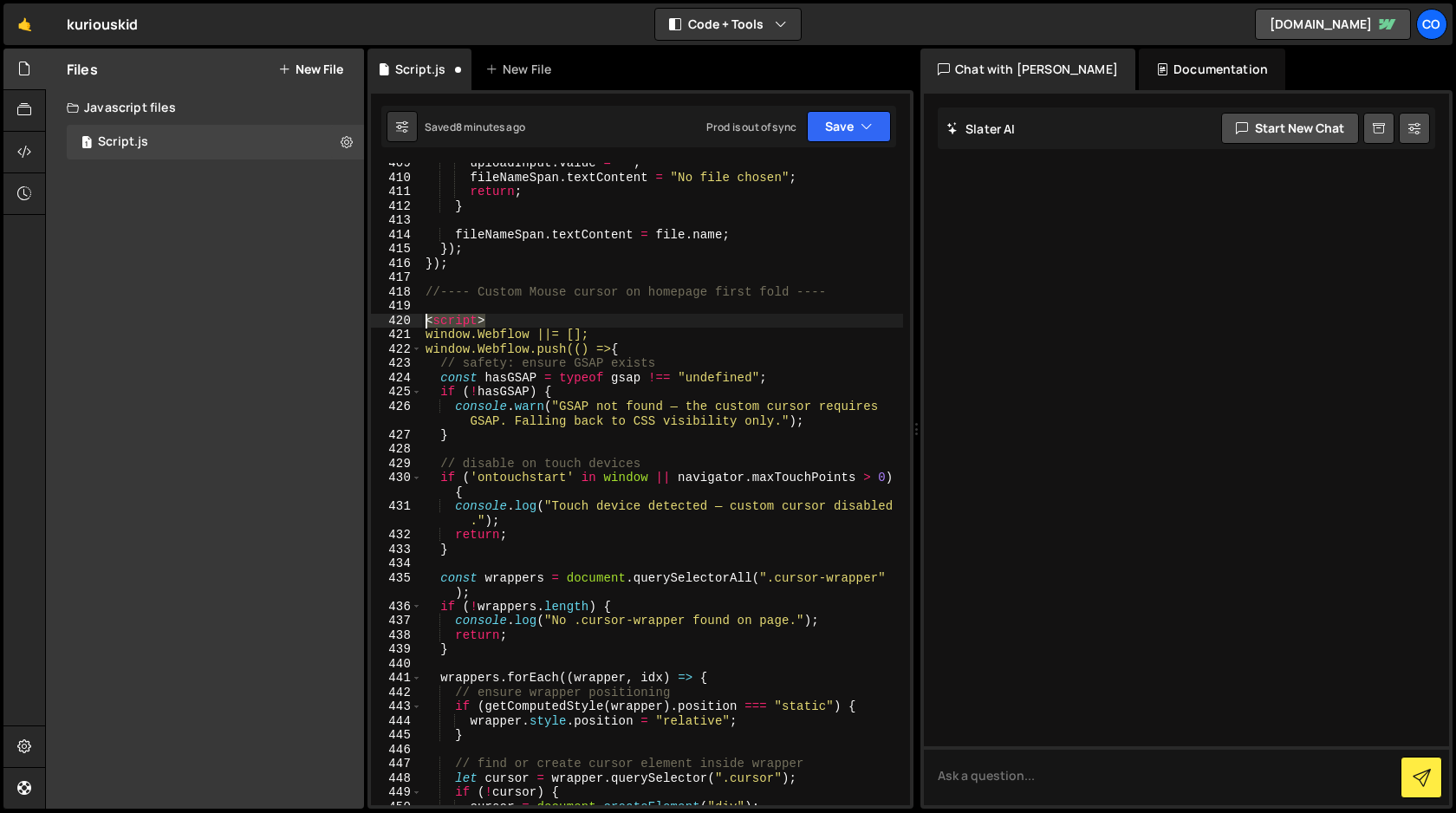
drag, startPoint x: 495, startPoint y: 321, endPoint x: 420, endPoint y: 321, distance: 75.0
click at [420, 321] on div "}); 409 410 411 412 413 414 415 416 417 418 419 420 421 422 423 424 425 426 427…" at bounding box center [640, 484] width 539 height 642
type textarea "<script>"
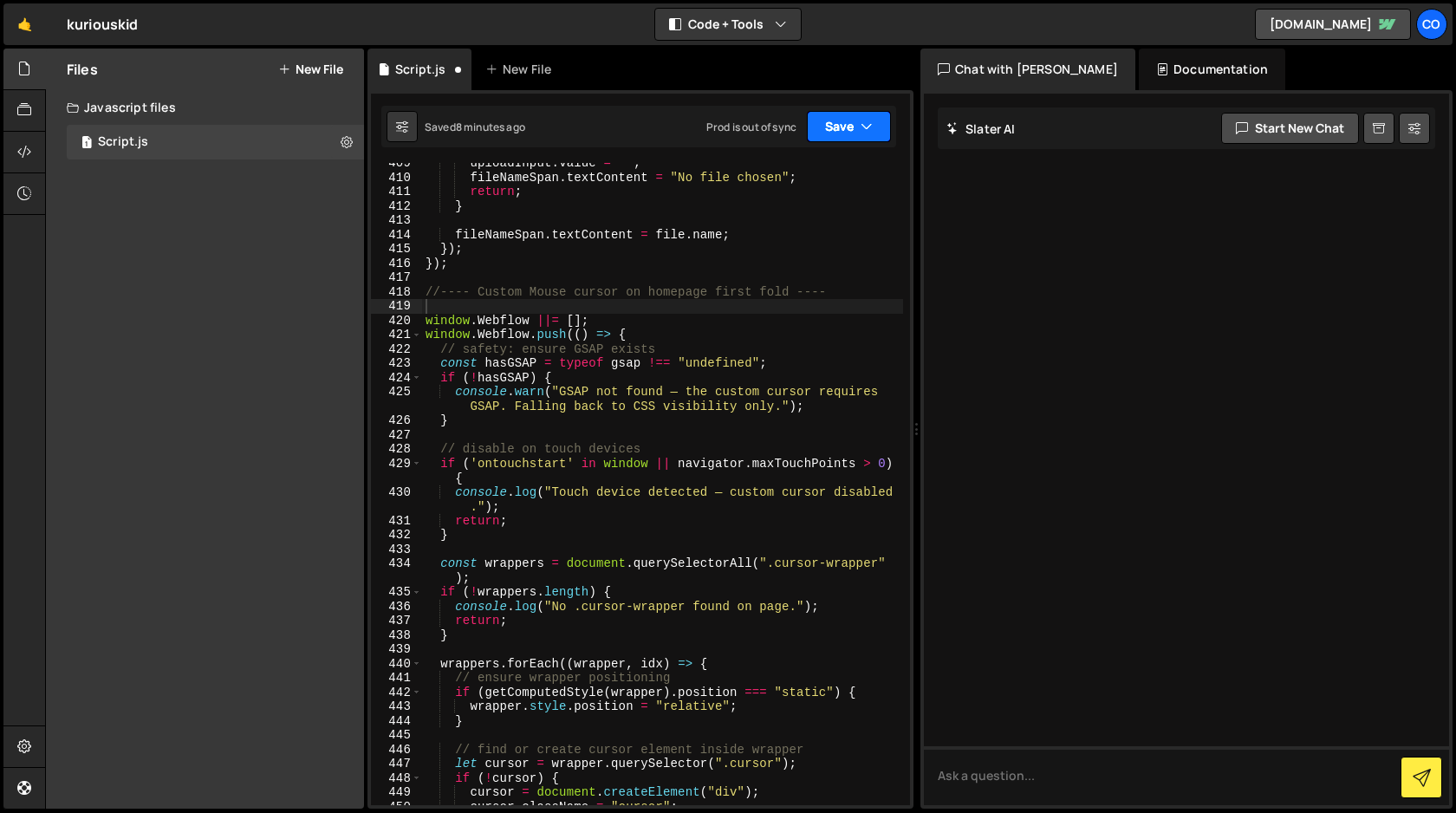
click at [856, 133] on button "Save" at bounding box center [849, 127] width 84 height 31
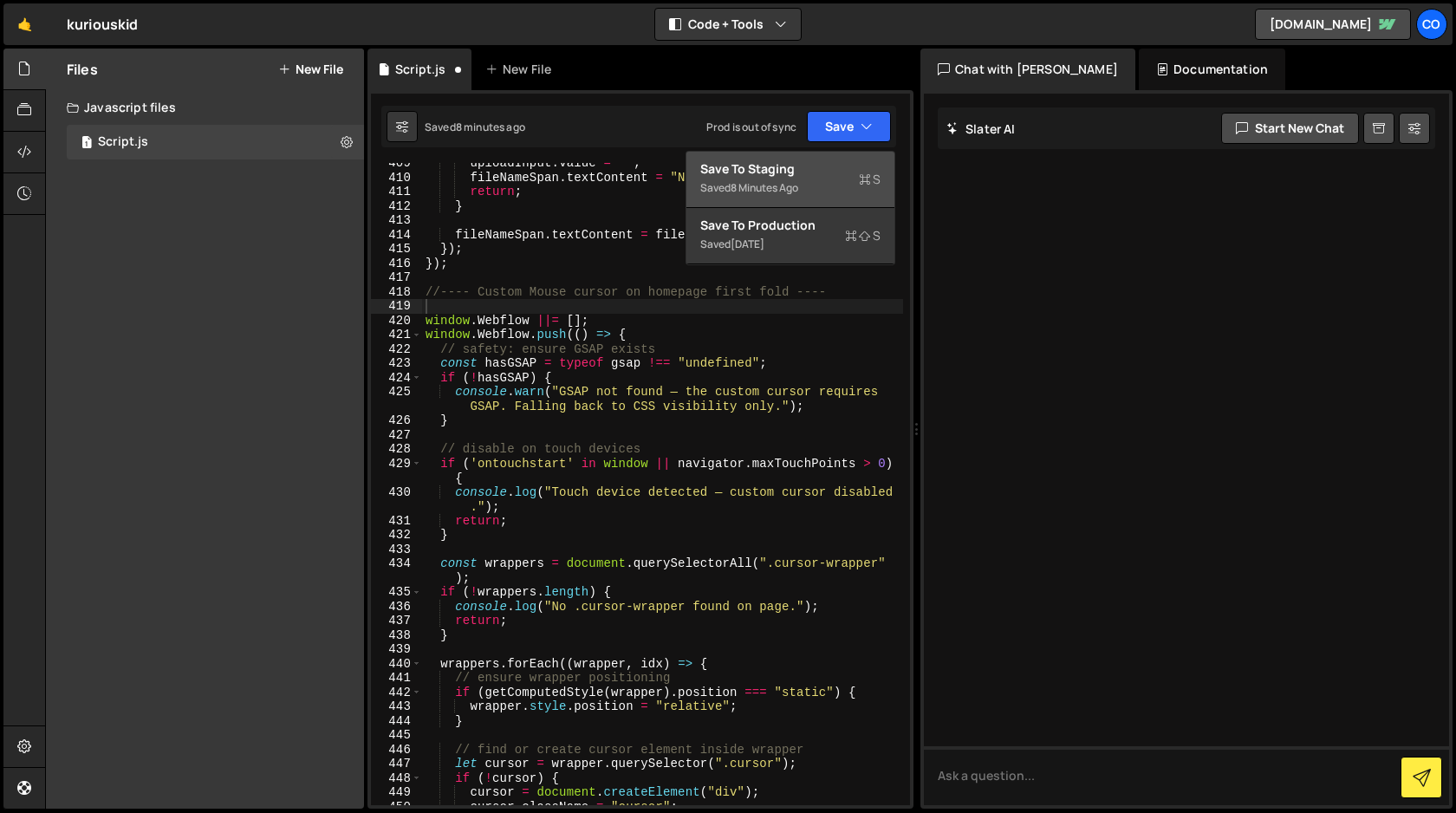
click at [806, 184] on div "Saved 8 minutes ago" at bounding box center [791, 188] width 181 height 21
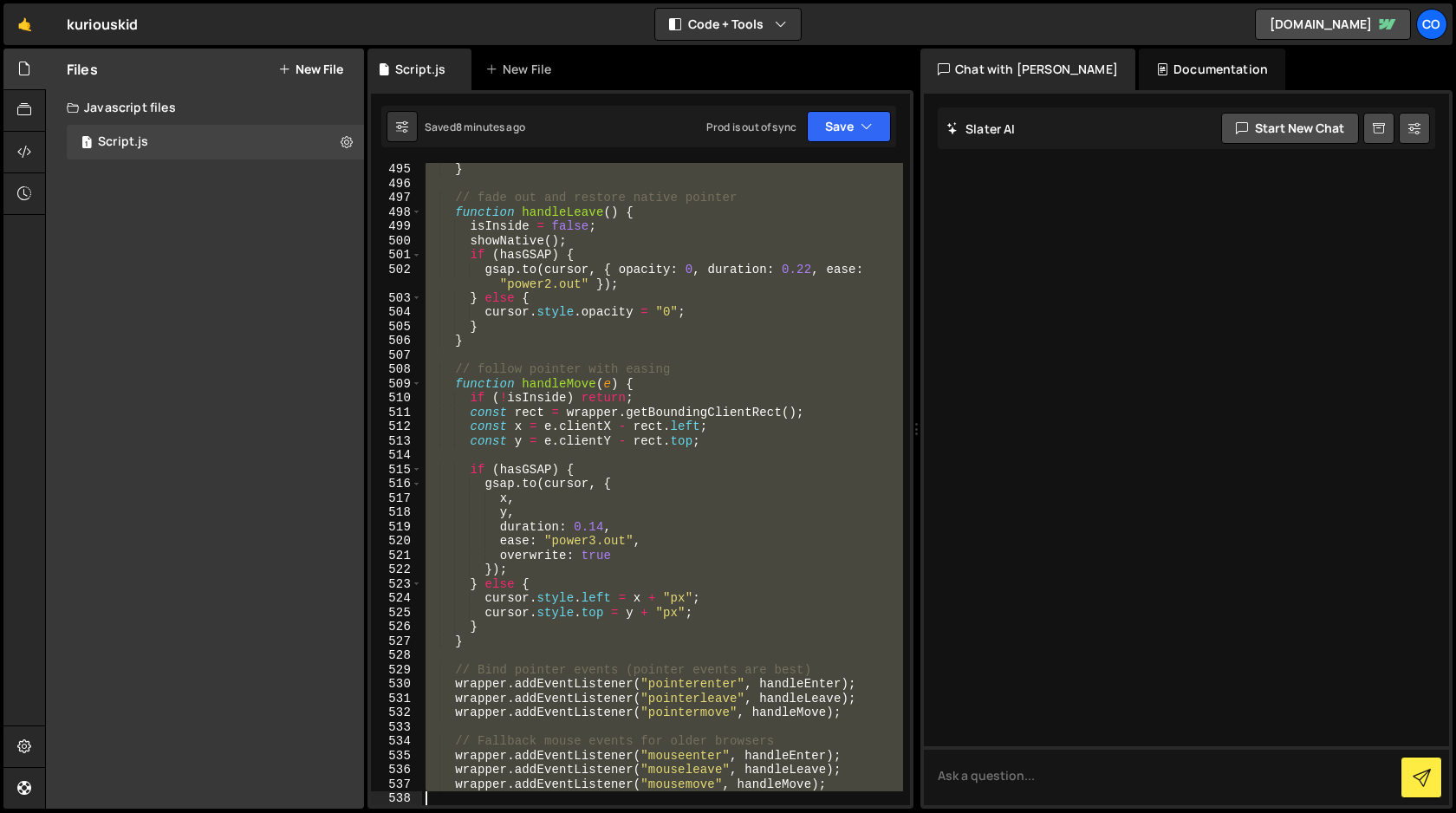
scroll to position [7552, 0]
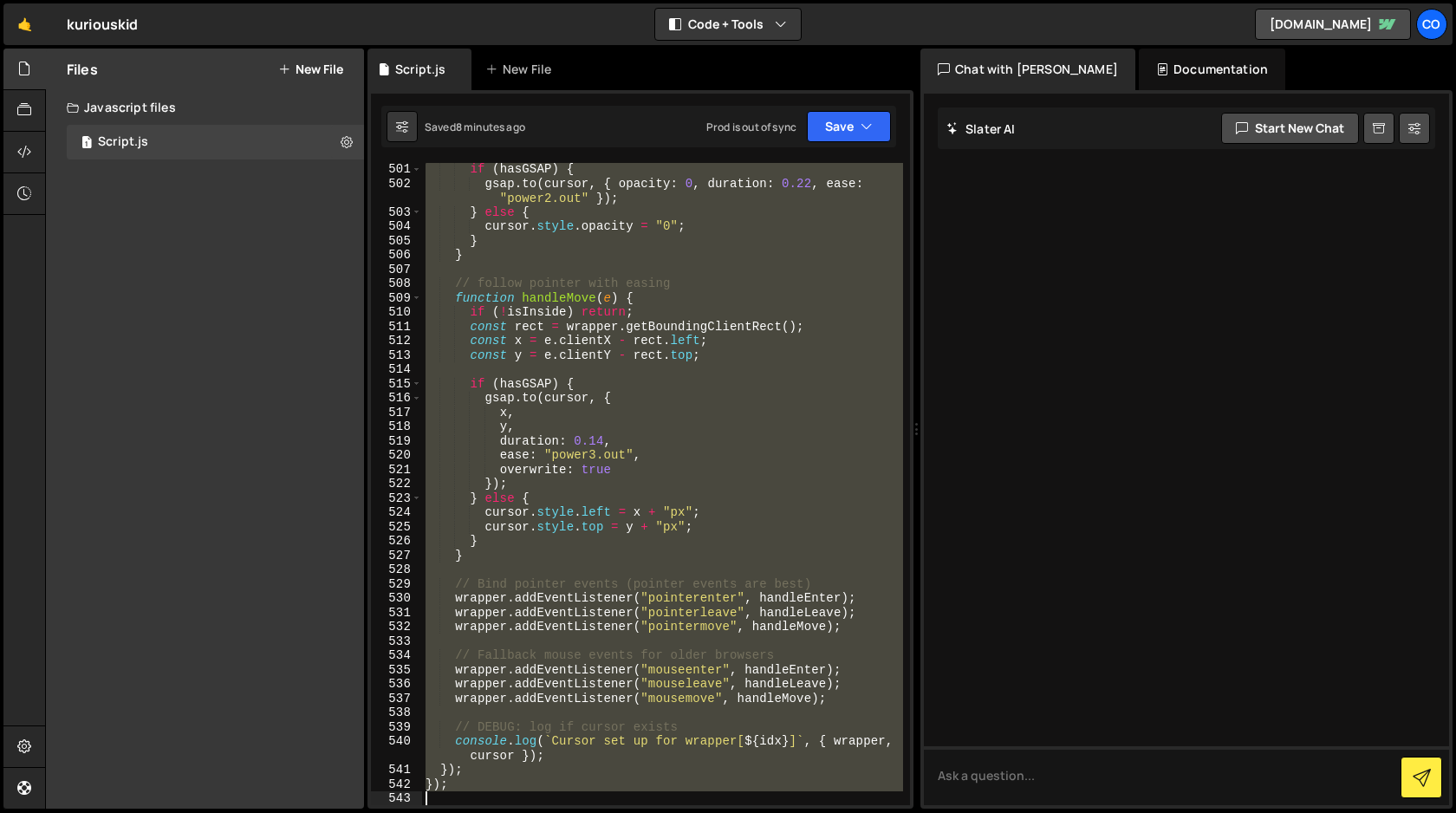
drag, startPoint x: 425, startPoint y: 322, endPoint x: 574, endPoint y: 812, distance: 512.2
click at [574, 812] on div "Hold on a sec... Are you certain you wish to leave this page? Any changes you'v…" at bounding box center [728, 406] width 1456 height 813
type textarea "});"
paste textarea
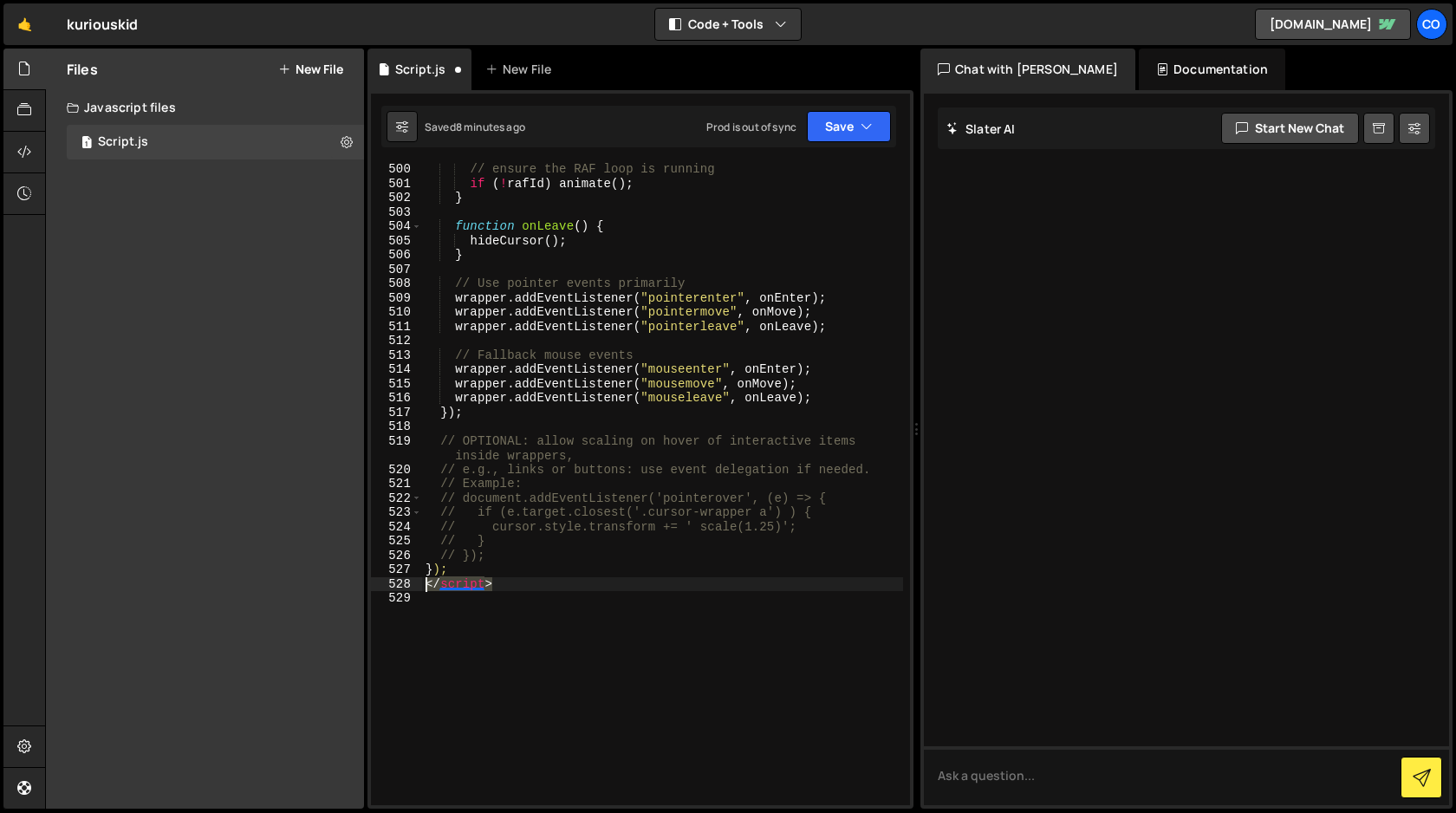
drag, startPoint x: 506, startPoint y: 585, endPoint x: 424, endPoint y: 585, distance: 82.0
click at [424, 585] on div "// ensure the RAF loop is running if ( ! [PERSON_NAME] ) animate ( ) ; } functi…" at bounding box center [663, 498] width 481 height 671
type textarea "</script>"
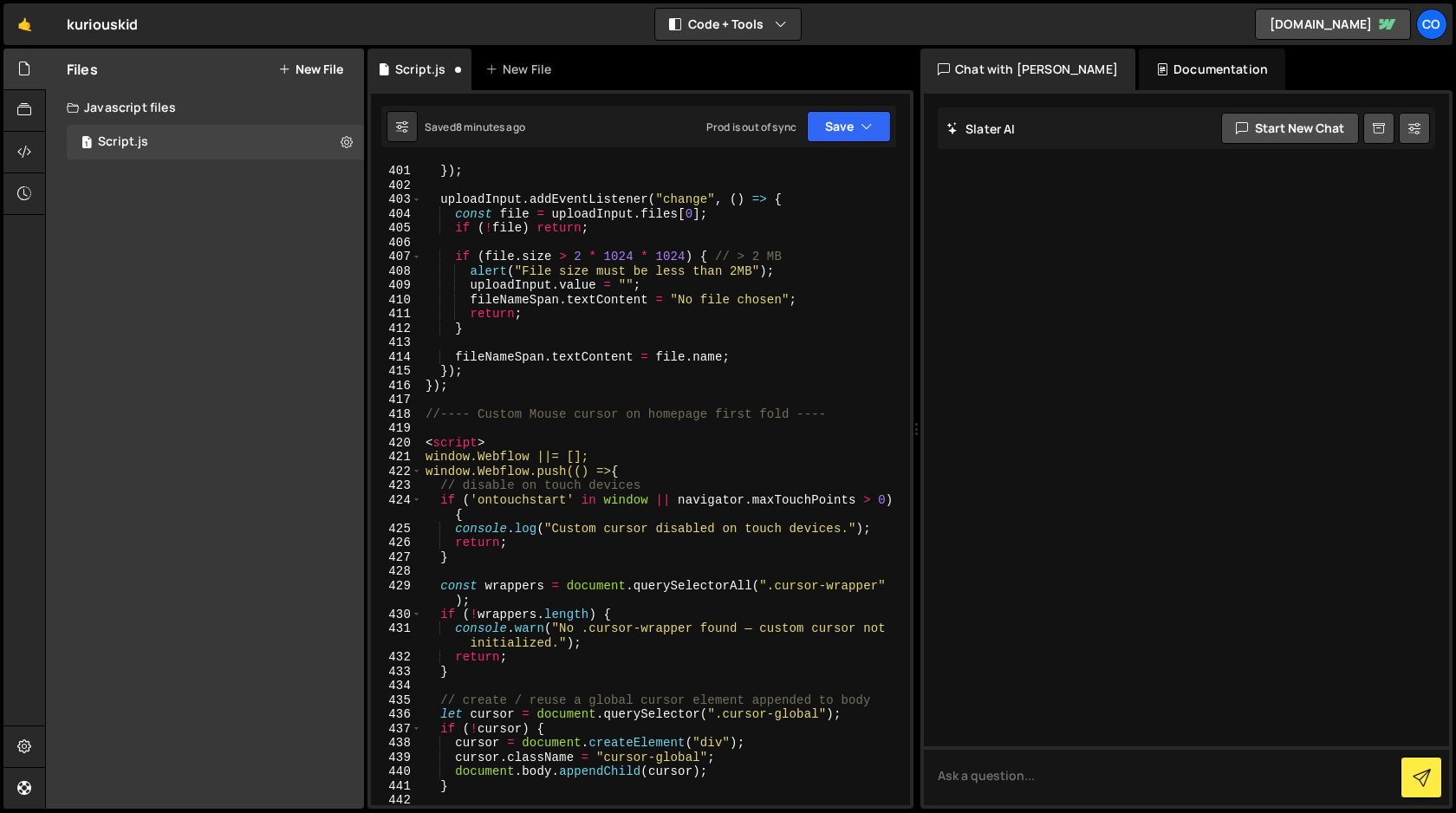
scroll to position [6032, 0]
drag, startPoint x: 489, startPoint y: 446, endPoint x: 416, endPoint y: 441, distance: 73.2
click at [416, 441] on div "400 401 402 403 404 405 406 407 408 409 410 411 412 413 414 415 416 417 418 419…" at bounding box center [640, 484] width 539 height 642
type textarea "<script>"
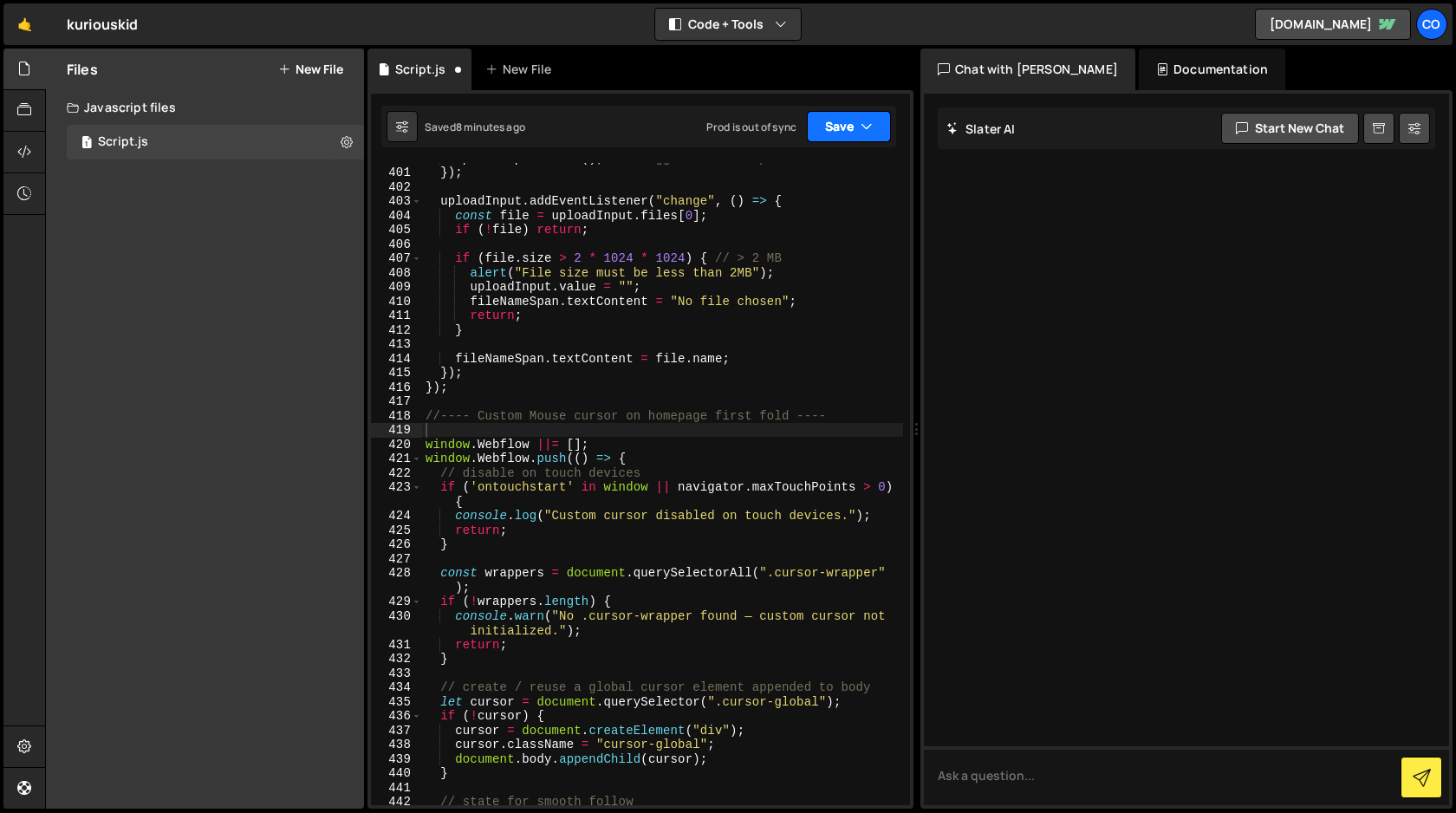
click at [858, 132] on button "Save" at bounding box center [849, 127] width 84 height 31
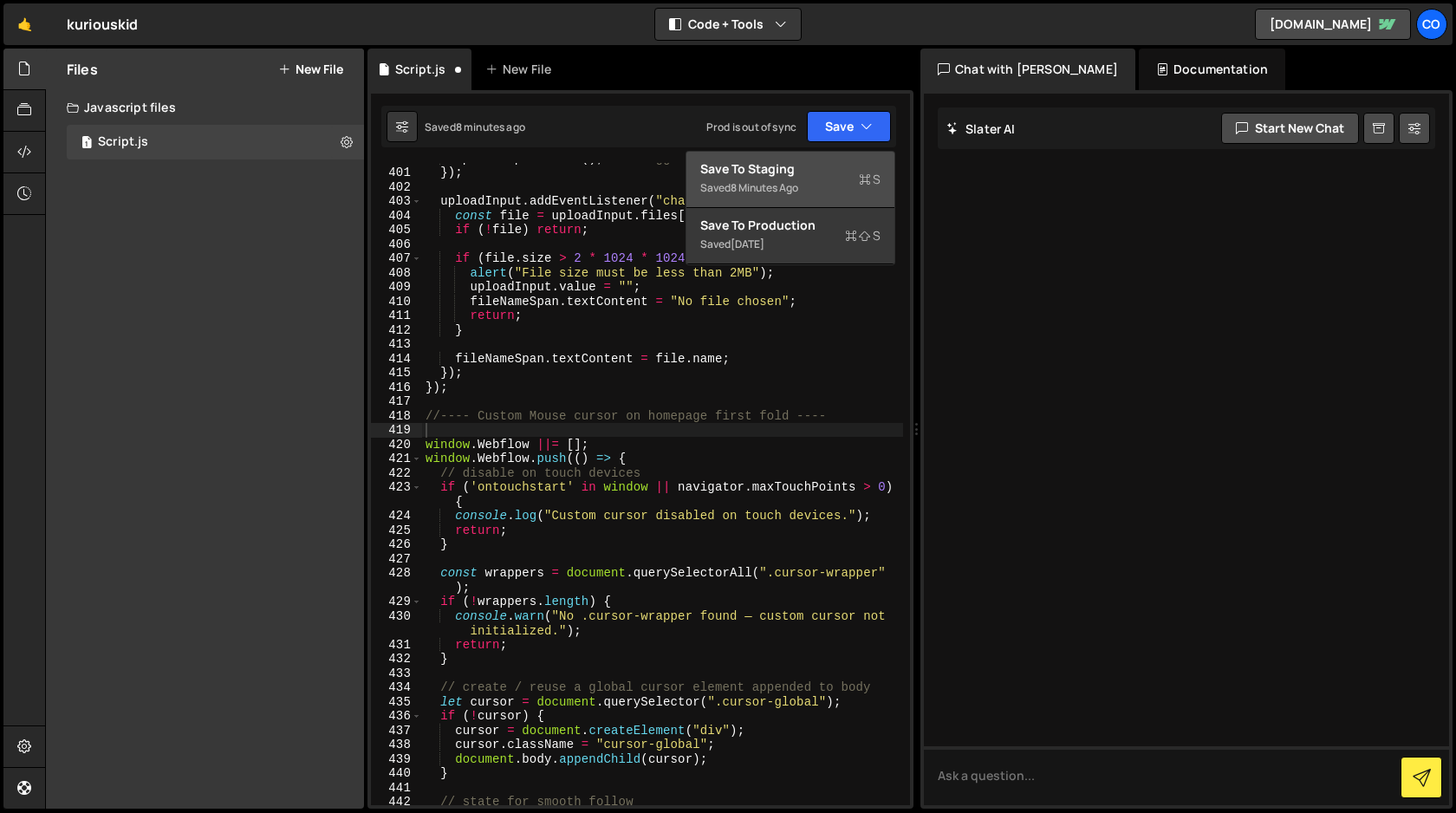
click at [820, 175] on div "Save to Staging S" at bounding box center [791, 169] width 181 height 17
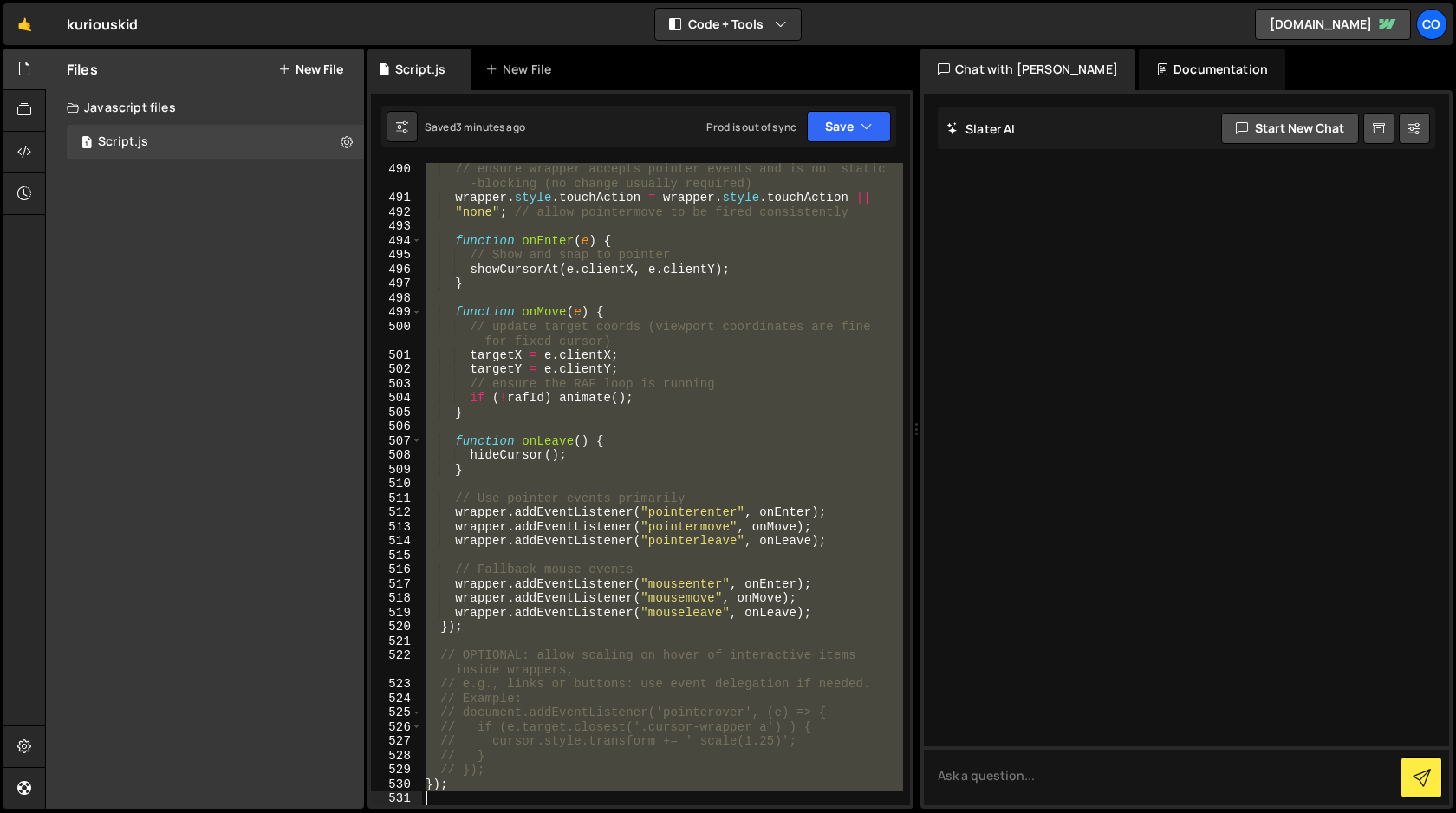
scroll to position [7409, 0]
drag, startPoint x: 423, startPoint y: 446, endPoint x: 602, endPoint y: 812, distance: 407.4
click at [602, 812] on div "Hold on a sec... Are you certain you wish to leave this page? Any changes you'v…" at bounding box center [728, 406] width 1456 height 813
type textarea "});"
paste textarea
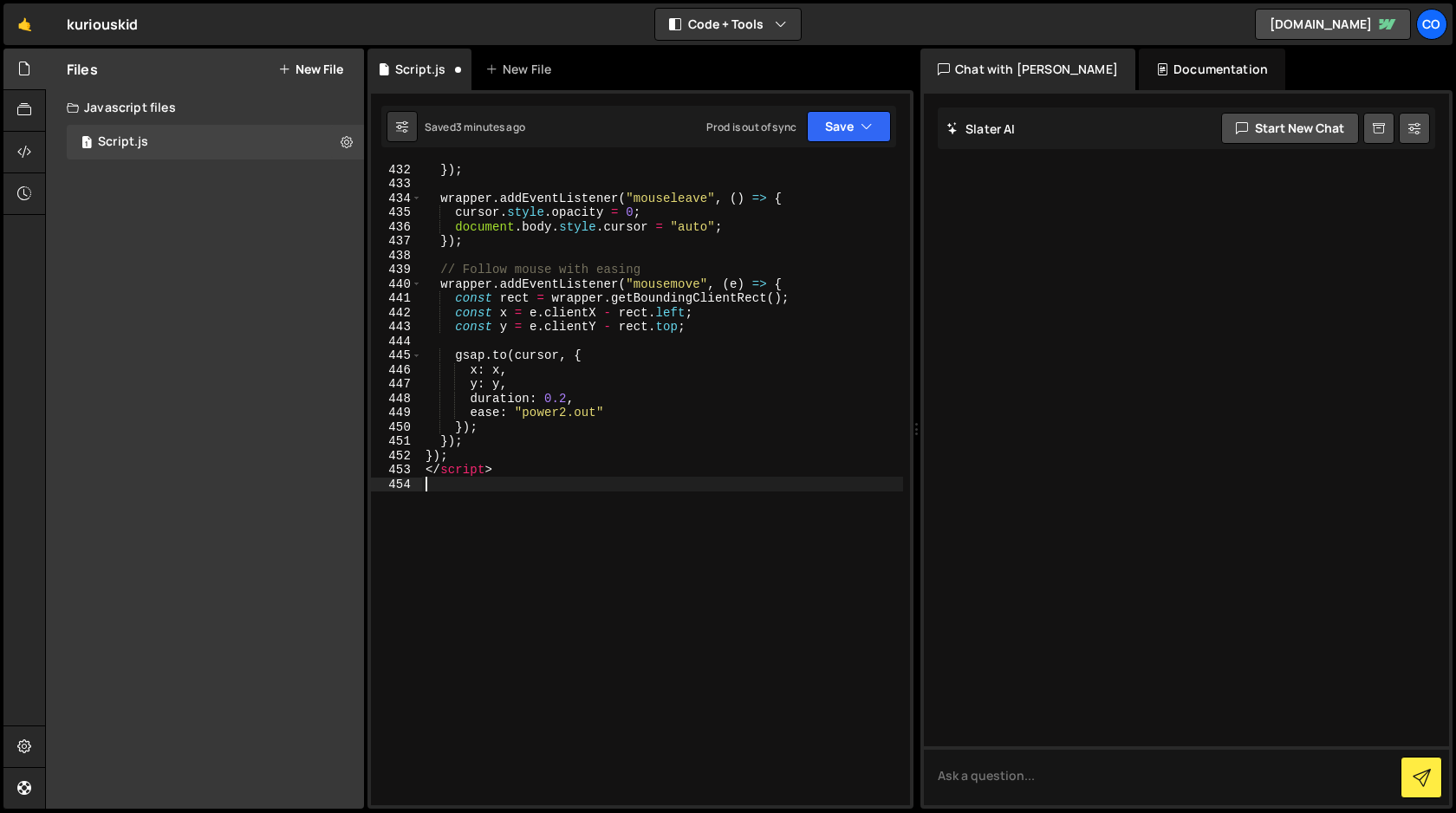
scroll to position [6479, 0]
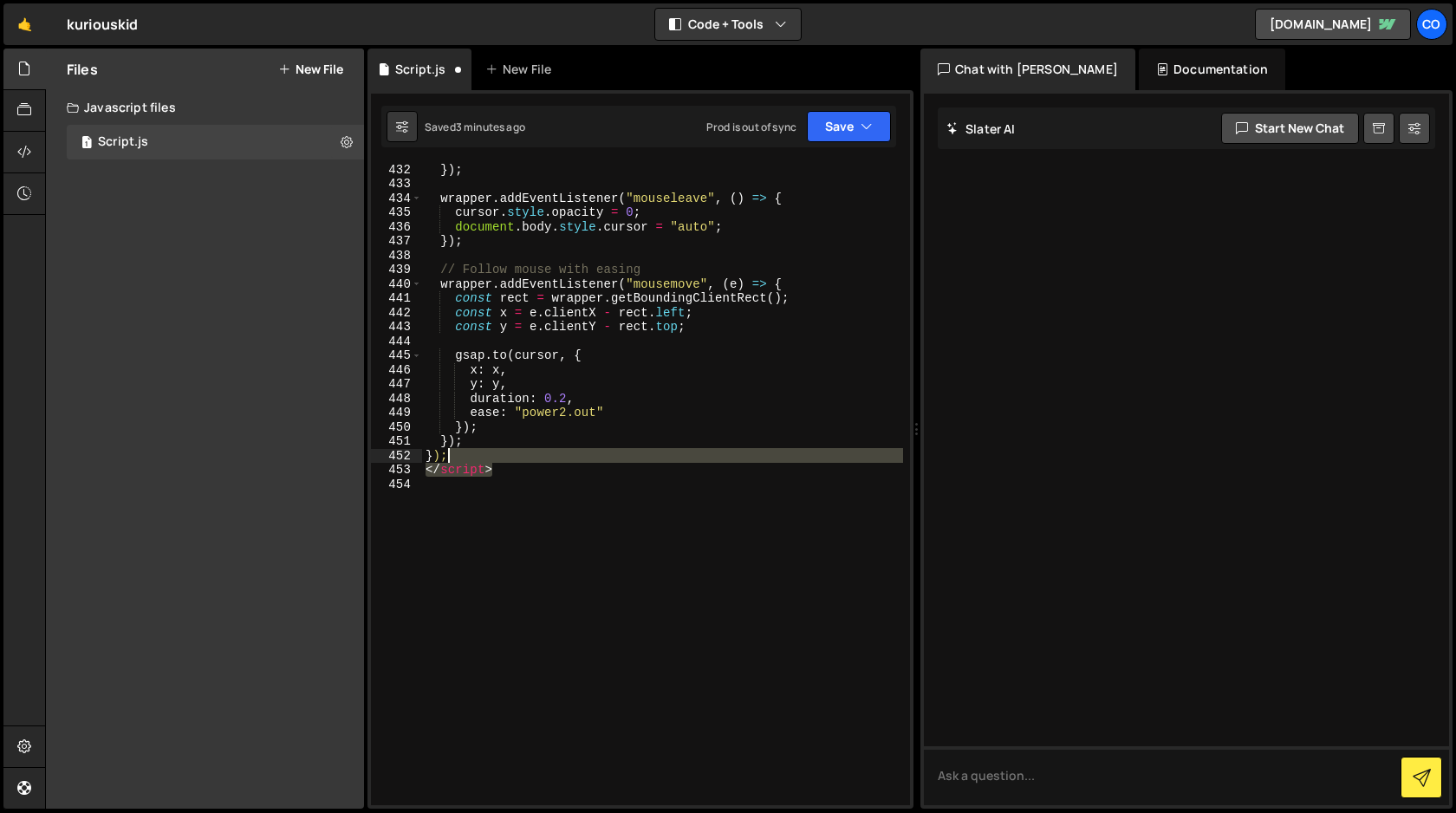
drag, startPoint x: 509, startPoint y: 475, endPoint x: 450, endPoint y: 462, distance: 60.4
click at [450, 462] on div "}) ; wrapper . addEventListener ( "mouseleave" , ( ) => { cursor . style . opac…" at bounding box center [663, 498] width 481 height 671
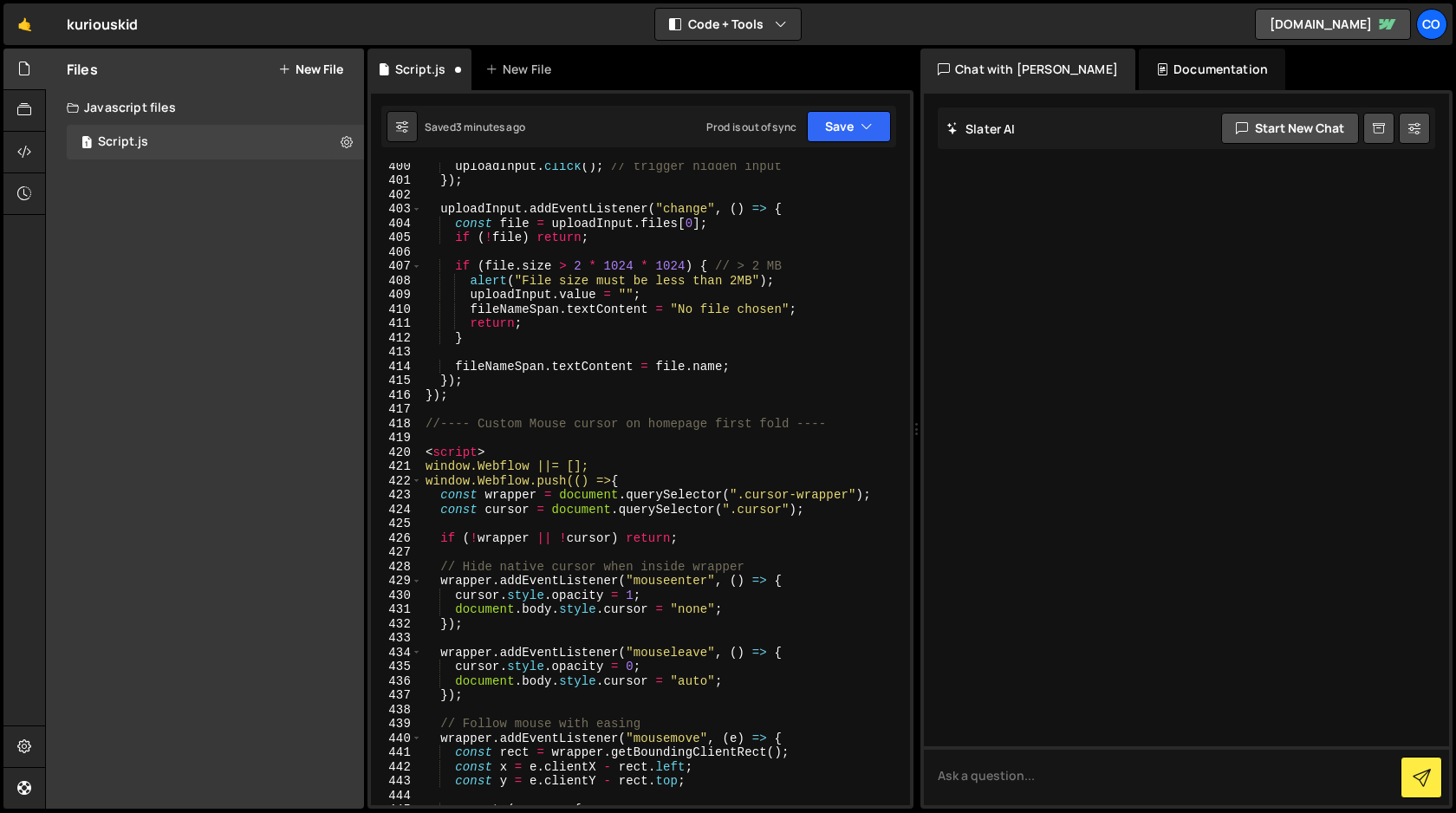
scroll to position [6025, 0]
drag, startPoint x: 494, startPoint y: 448, endPoint x: 405, endPoint y: 449, distance: 89.0
click at [405, 449] on div "}); 400 401 402 403 404 405 406 407 408 409 410 411 412 413 414 415 416 417 418…" at bounding box center [640, 484] width 539 height 642
type textarea "<script>"
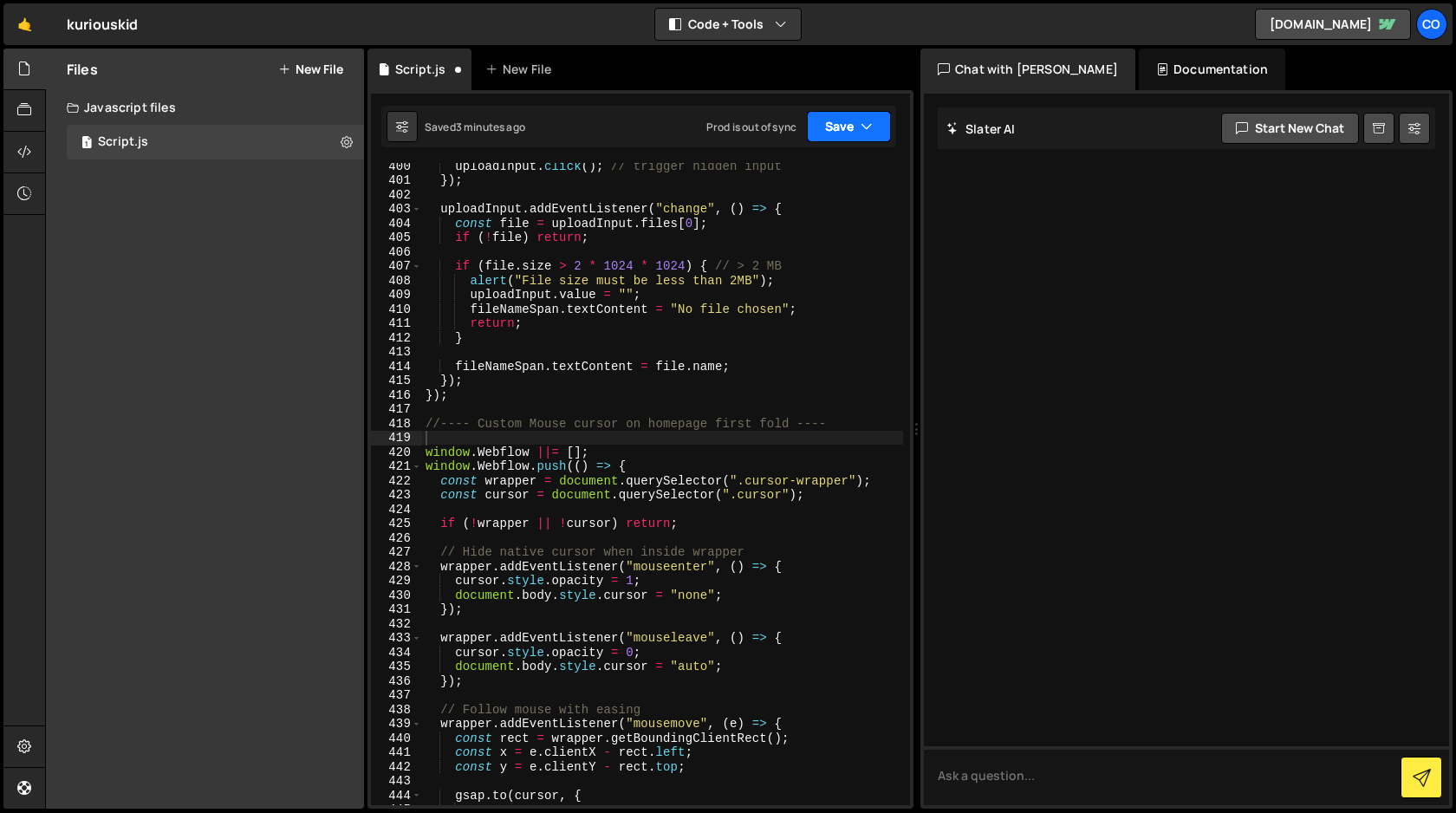
click at [844, 127] on button "Save" at bounding box center [849, 127] width 84 height 31
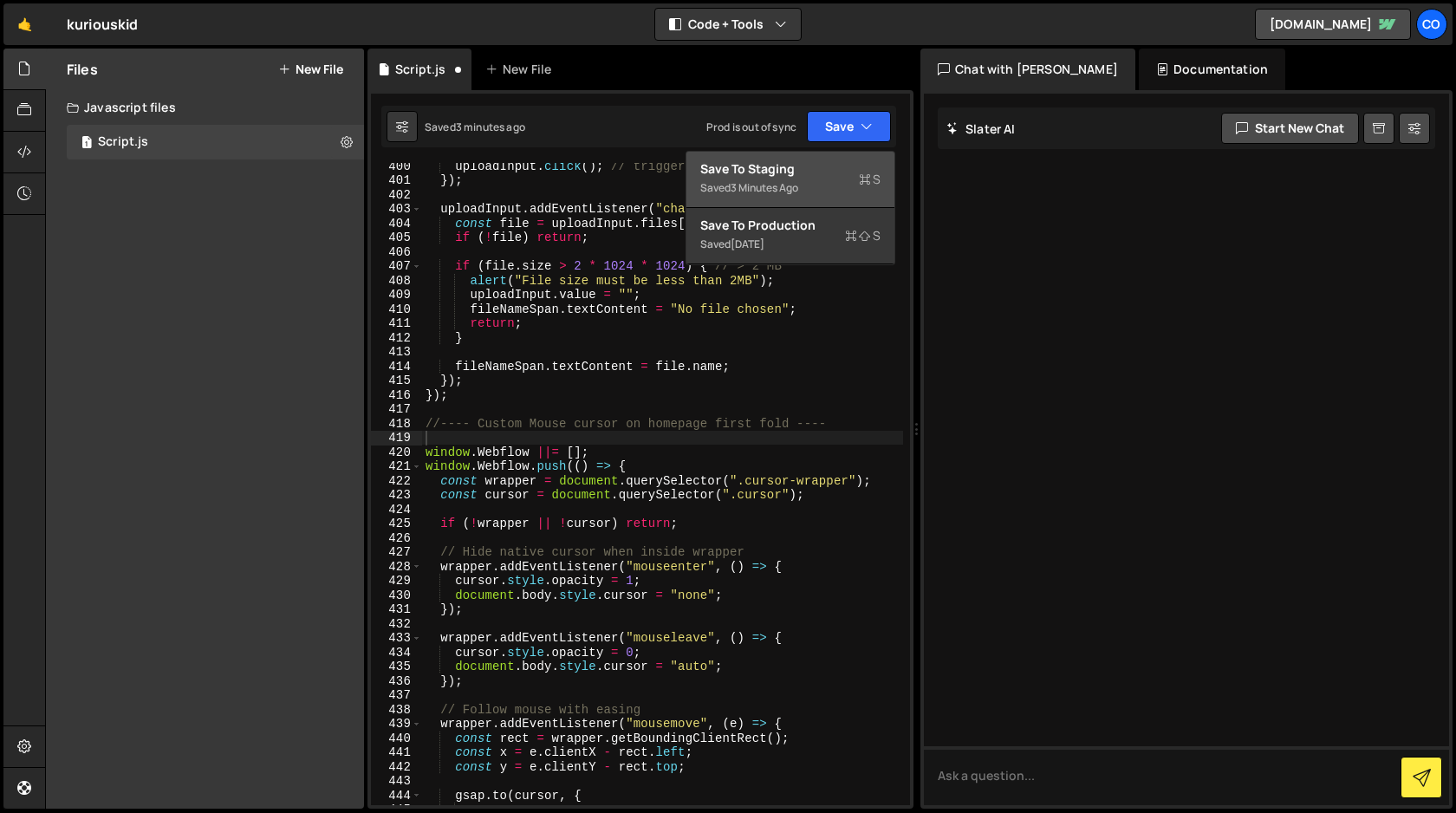
click at [811, 170] on div "Save to Staging S" at bounding box center [791, 169] width 181 height 17
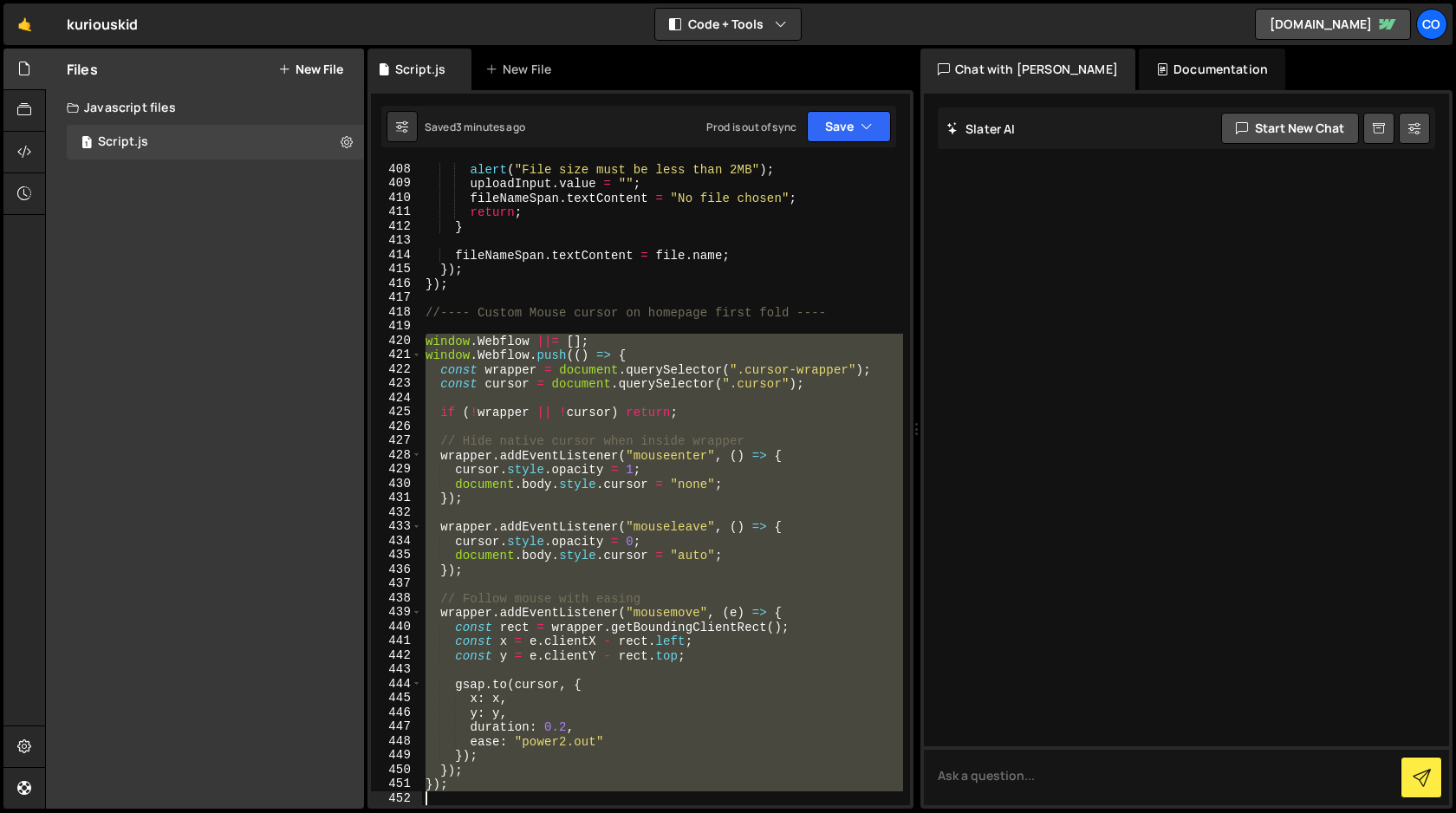
scroll to position [6137, 0]
drag, startPoint x: 426, startPoint y: 359, endPoint x: 553, endPoint y: 812, distance: 470.5
click at [553, 812] on div "Hold on a sec... Are you certain you wish to leave this page? Any changes you'v…" at bounding box center [728, 406] width 1456 height 813
type textarea "});"
paste textarea
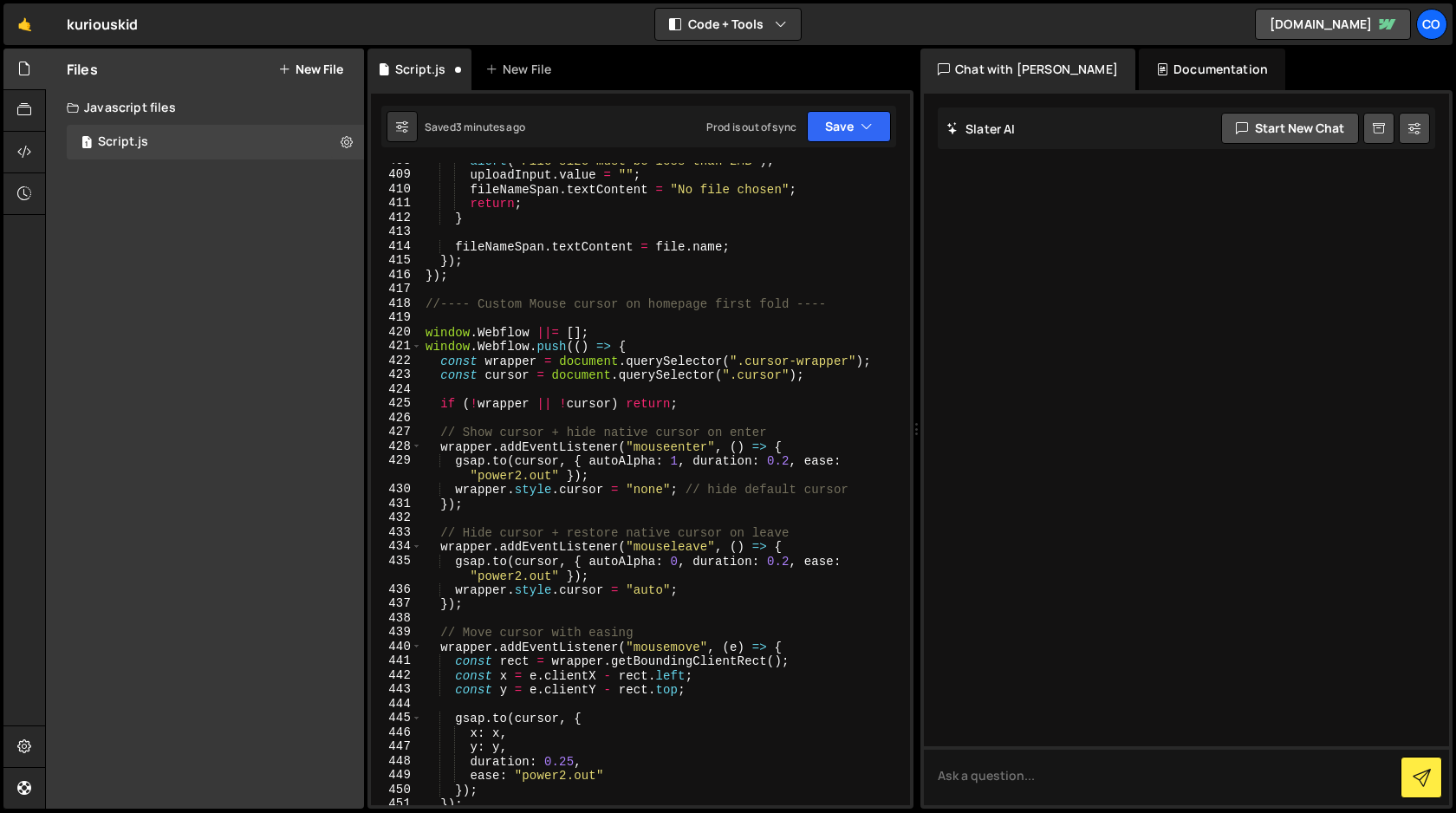
scroll to position [6144, 0]
click at [865, 131] on icon "button" at bounding box center [867, 127] width 12 height 17
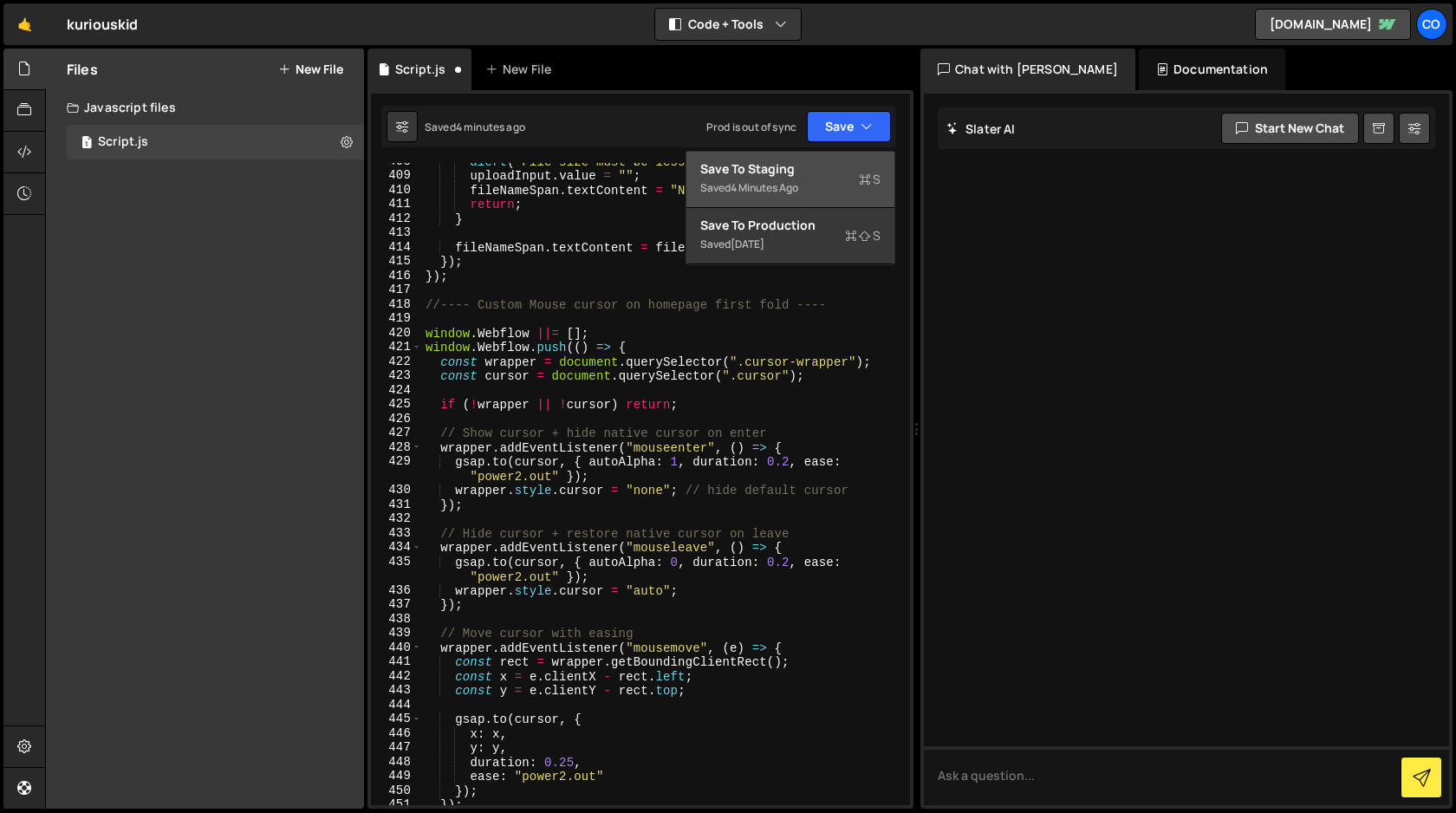
click at [811, 182] on div "Saved 4 minutes ago" at bounding box center [791, 188] width 181 height 21
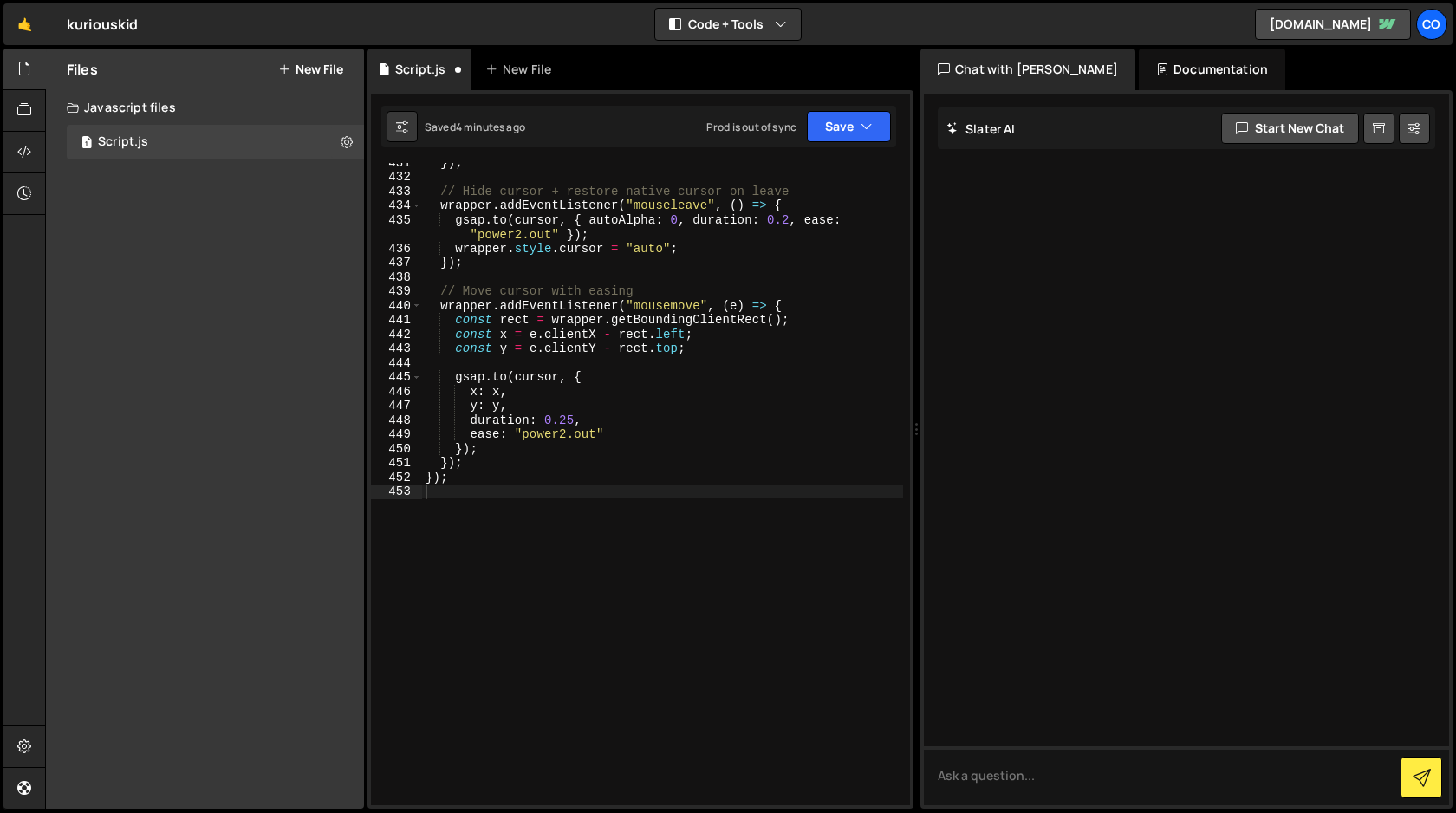
scroll to position [6486, 0]
